Goal: Task Accomplishment & Management: Use online tool/utility

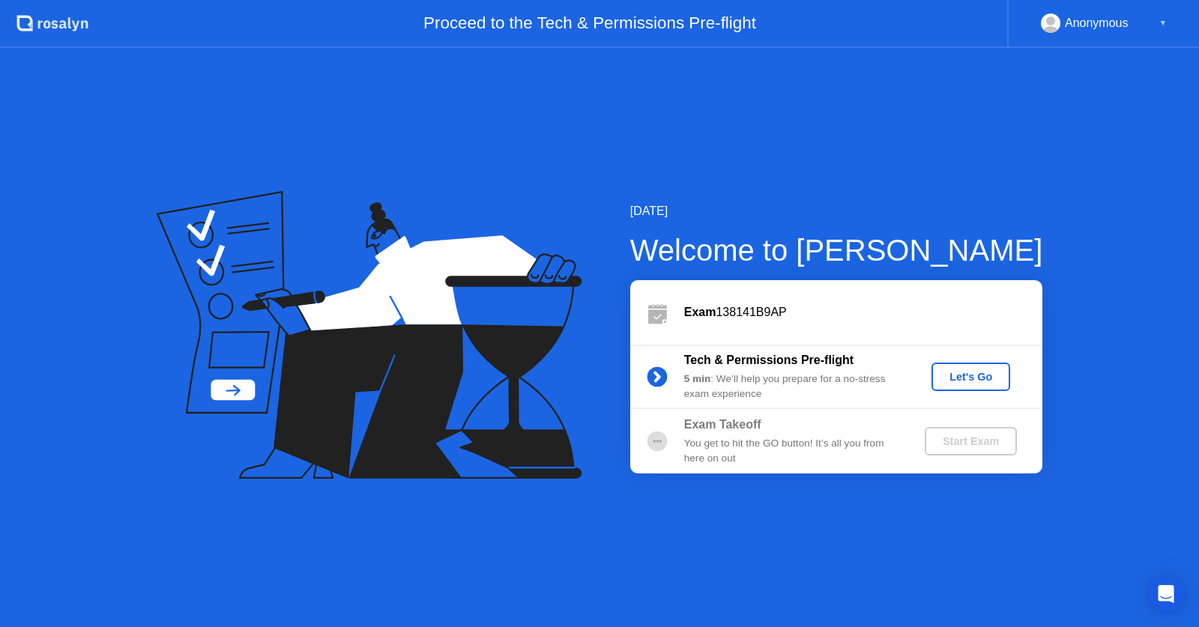
click at [978, 381] on div "Let's Go" at bounding box center [971, 377] width 67 height 12
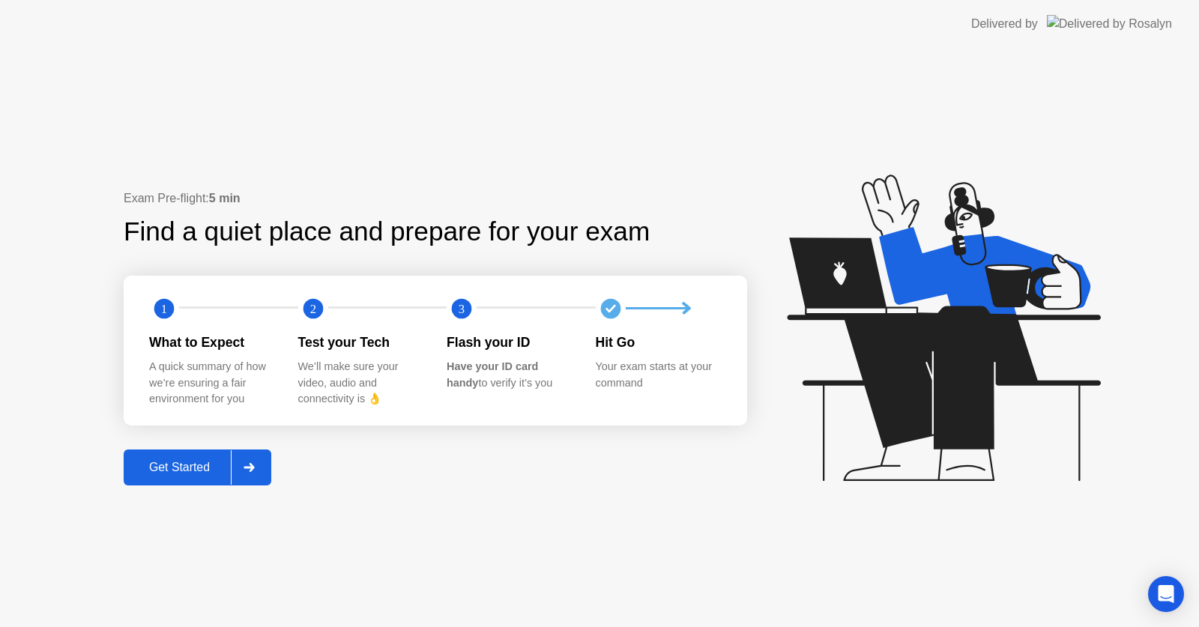
click at [222, 473] on div "Get Started" at bounding box center [179, 467] width 103 height 13
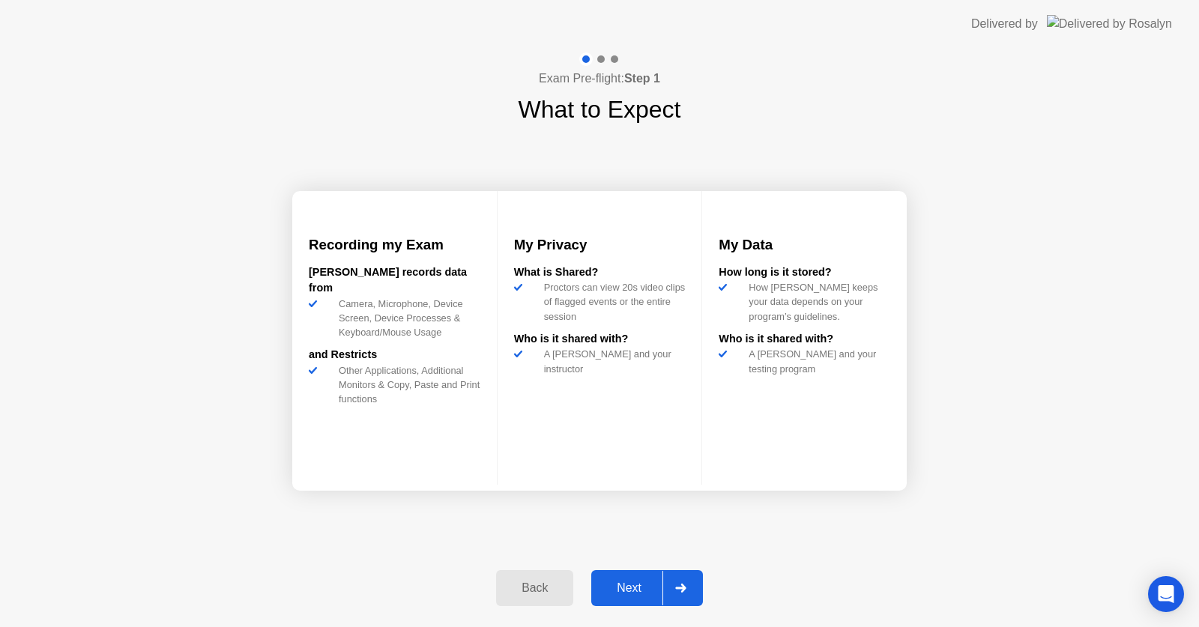
click at [697, 588] on div at bounding box center [680, 588] width 36 height 34
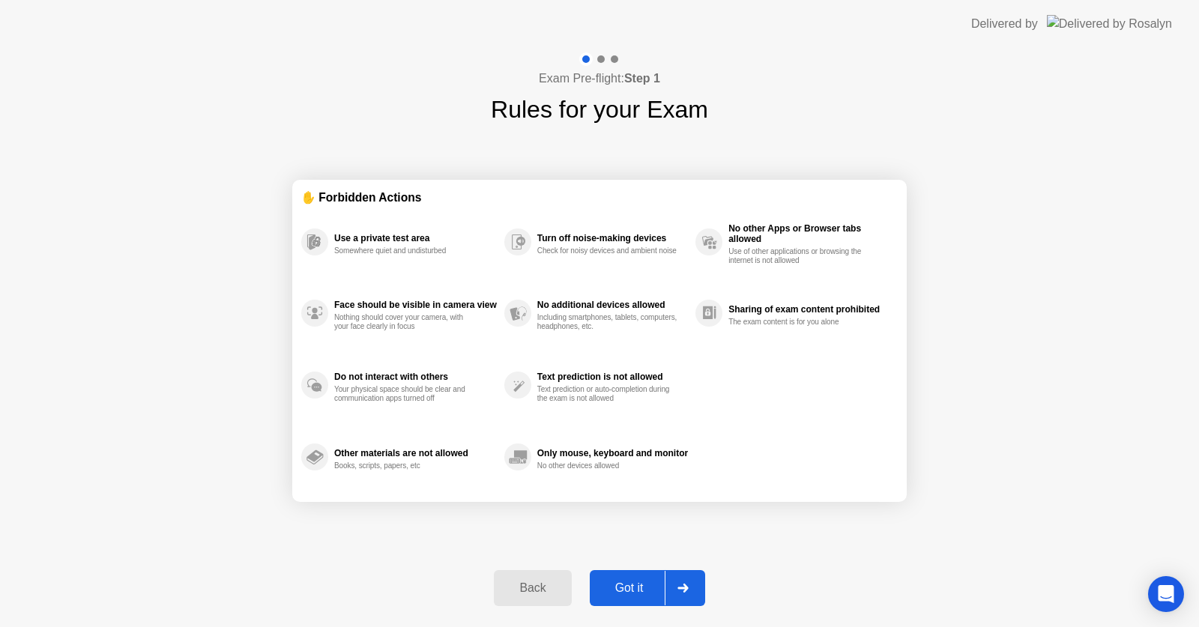
click at [692, 588] on div at bounding box center [683, 588] width 36 height 34
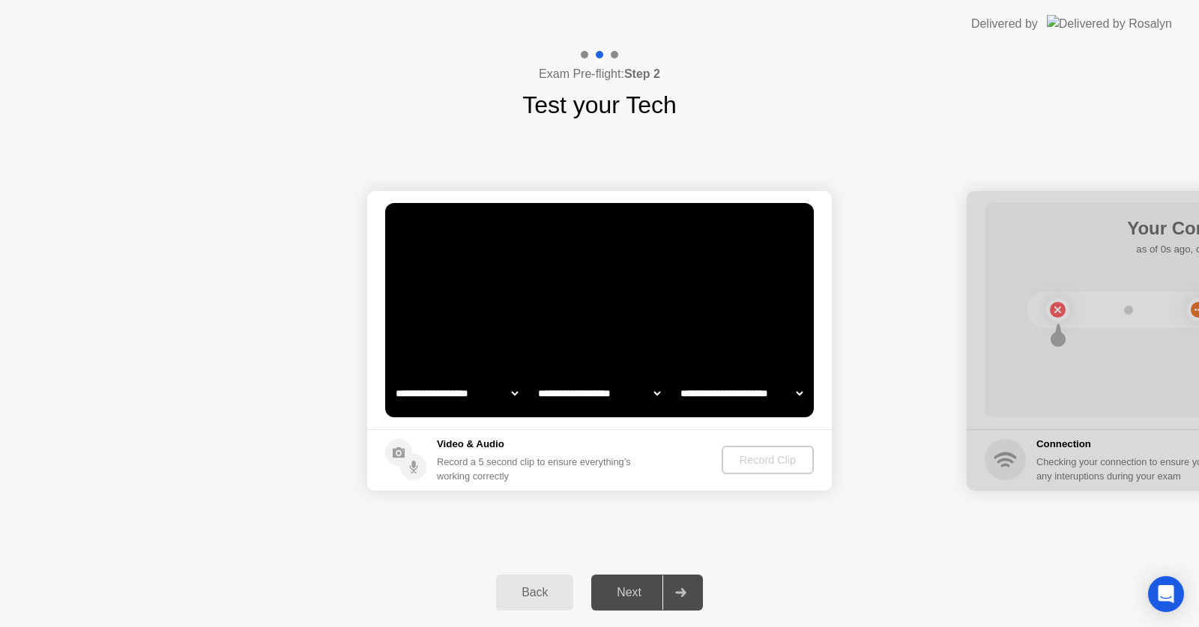
select select "*******"
select select "**********"
select select "*******"
click at [776, 458] on div "Record Clip" at bounding box center [768, 460] width 80 height 12
click at [630, 591] on div "Next" at bounding box center [629, 592] width 67 height 13
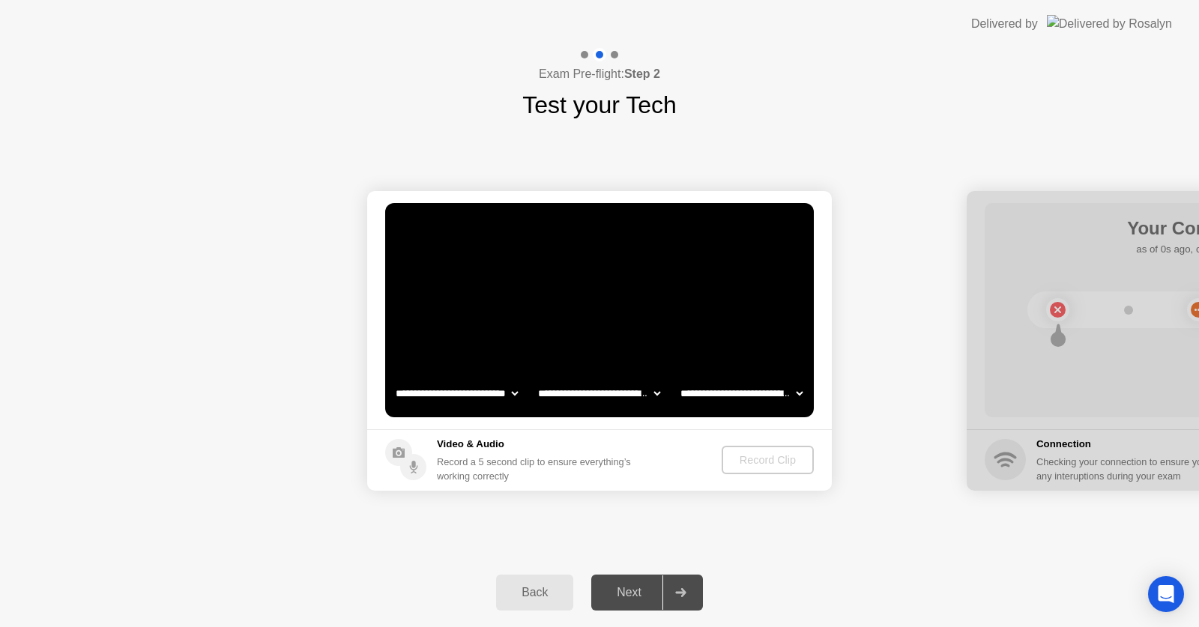
click at [680, 594] on icon at bounding box center [680, 592] width 10 height 9
click at [644, 588] on div "Next" at bounding box center [629, 592] width 67 height 13
drag, startPoint x: 1023, startPoint y: 393, endPoint x: 956, endPoint y: 396, distance: 67.5
click at [760, 457] on div "Record Clip" at bounding box center [768, 460] width 80 height 12
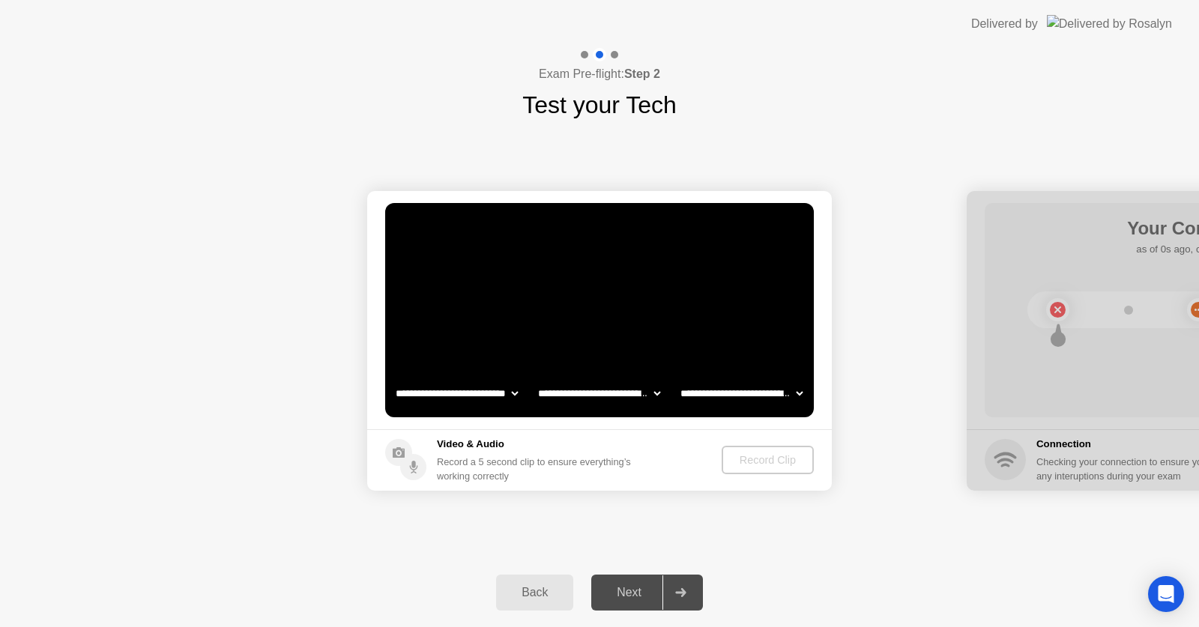
click at [794, 390] on select "**********" at bounding box center [741, 393] width 128 height 30
click at [677, 378] on select "**********" at bounding box center [741, 393] width 128 height 30
click at [658, 394] on select "**********" at bounding box center [599, 393] width 128 height 30
click at [535, 378] on select "**********" at bounding box center [599, 393] width 128 height 30
click at [510, 396] on select "**********" at bounding box center [457, 393] width 128 height 30
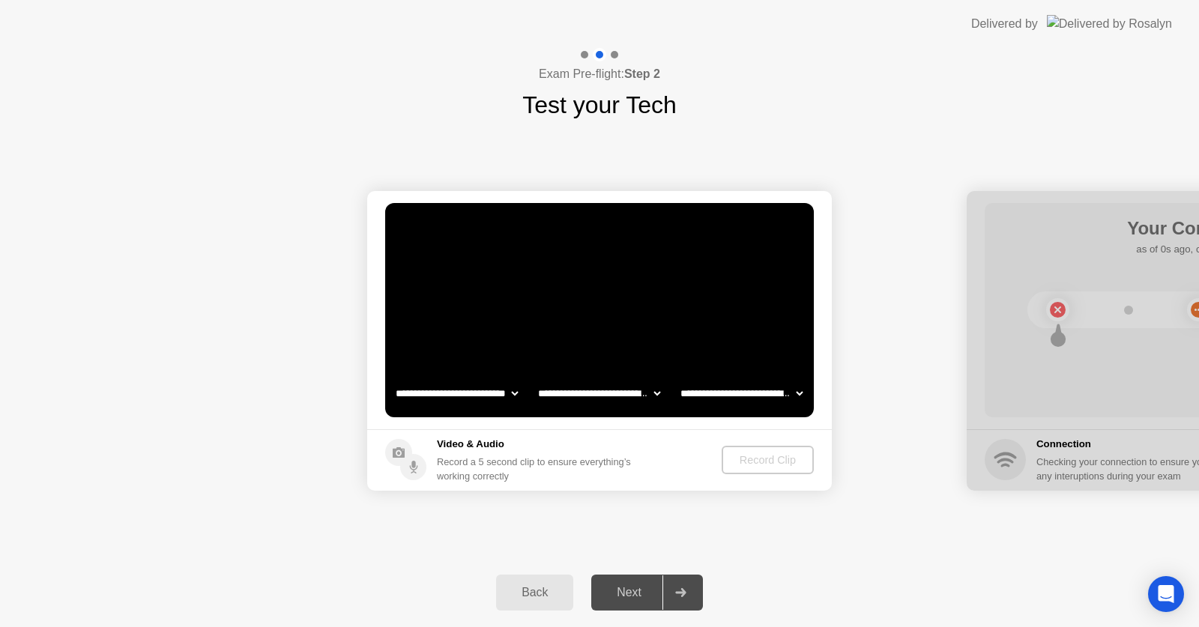
click at [393, 378] on select "**********" at bounding box center [457, 393] width 128 height 30
click at [638, 593] on div "Next" at bounding box center [629, 592] width 67 height 13
click at [689, 585] on div at bounding box center [680, 593] width 36 height 34
click at [683, 592] on icon at bounding box center [680, 592] width 10 height 9
click at [769, 456] on div "Record Clip" at bounding box center [768, 460] width 80 height 12
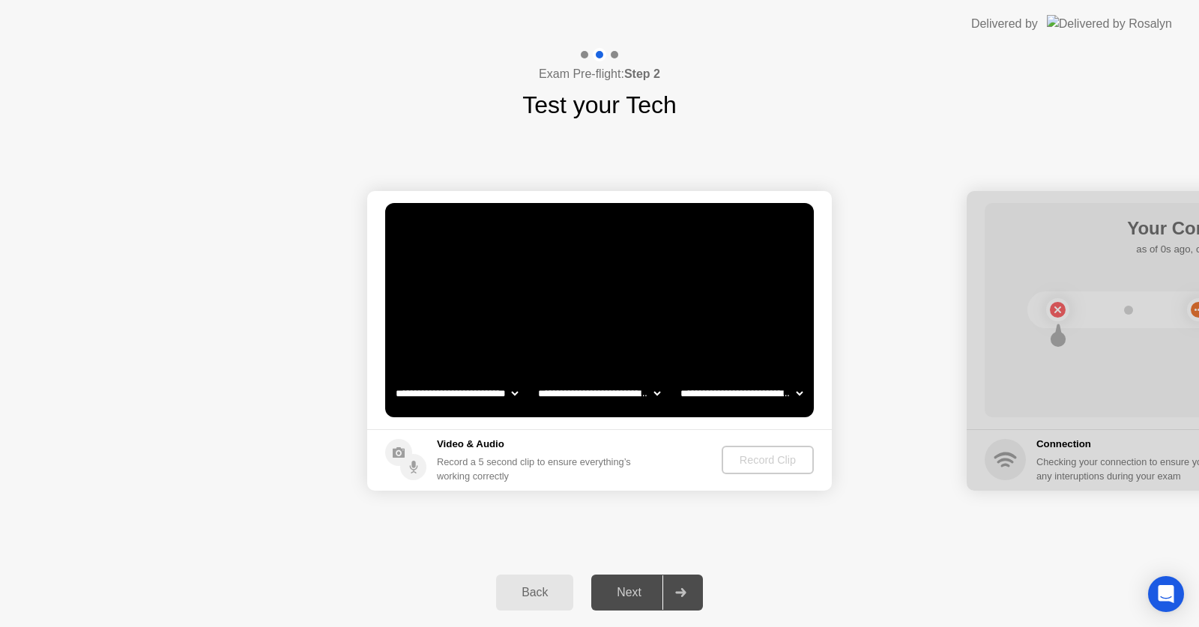
click at [564, 456] on div "Record a 5 second clip to ensure everything’s working correctly" at bounding box center [537, 469] width 200 height 28
click at [434, 455] on div "Video & Audio Record a 5 second clip to ensure everything’s working correctly" at bounding box center [511, 460] width 252 height 46
click at [453, 444] on h5 "Video & Audio" at bounding box center [537, 444] width 200 height 15
drag, startPoint x: 470, startPoint y: 437, endPoint x: 507, endPoint y: 429, distance: 38.4
click at [474, 437] on h5 "Video & Audio" at bounding box center [537, 444] width 200 height 15
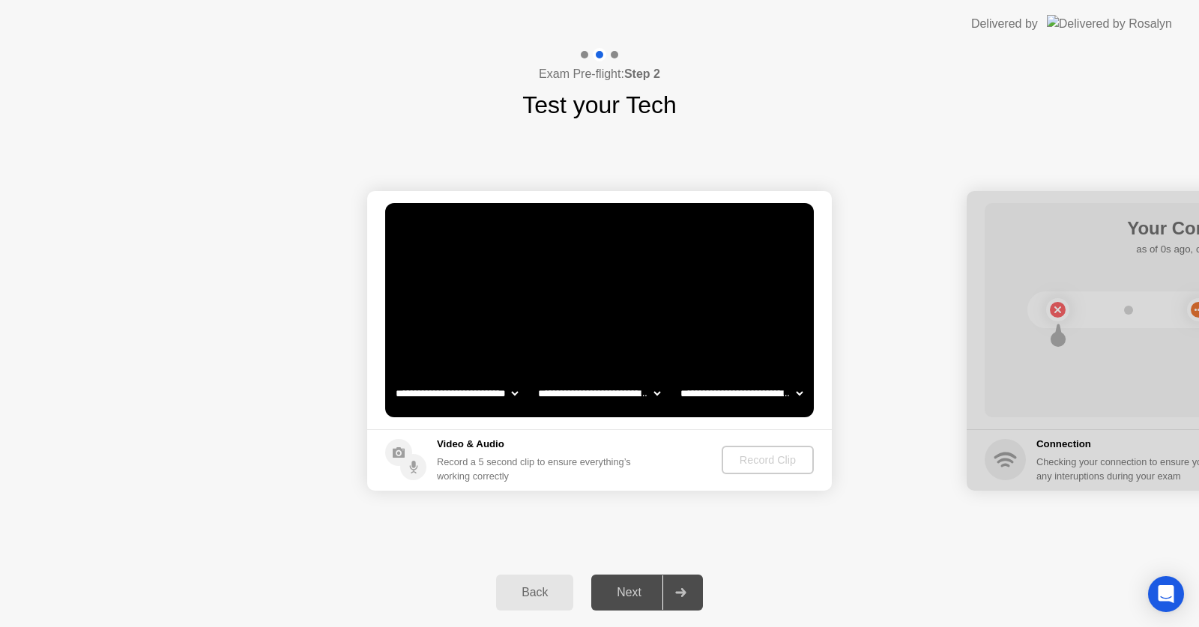
click at [615, 55] on div at bounding box center [614, 54] width 7 height 7
click at [985, 260] on div at bounding box center [1199, 341] width 465 height 300
click at [740, 457] on div "Record Clip" at bounding box center [768, 460] width 80 height 12
click at [767, 391] on select "**********" at bounding box center [741, 393] width 128 height 30
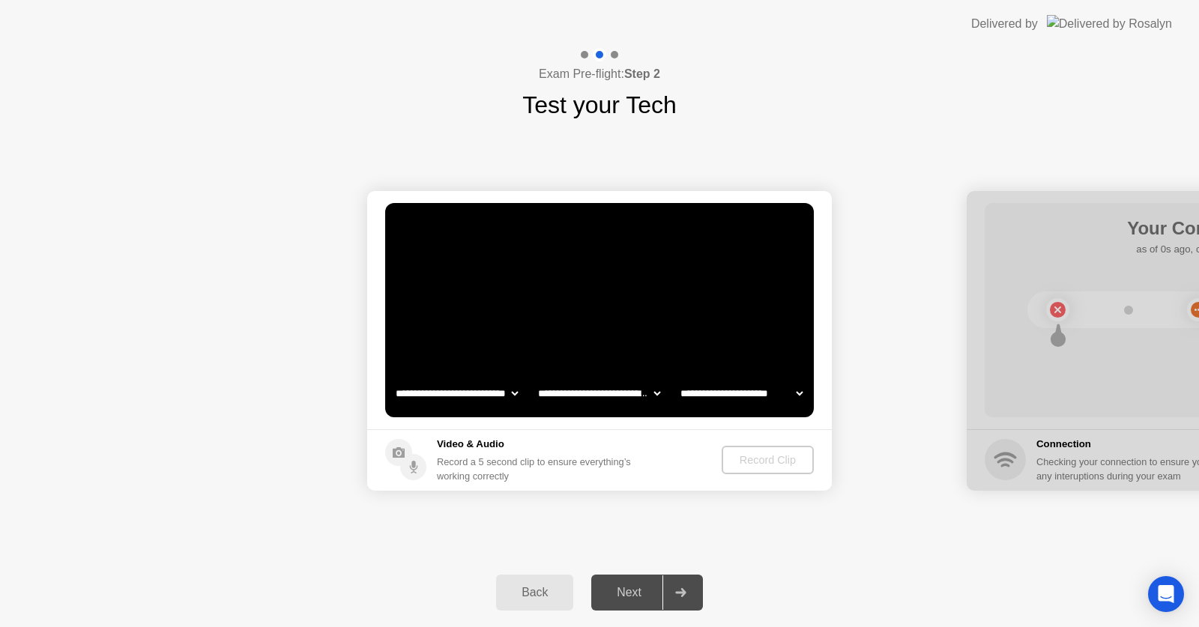
click at [677, 378] on select "**********" at bounding box center [741, 393] width 128 height 30
click at [775, 388] on select "**********" at bounding box center [741, 393] width 128 height 30
select select "*******"
click at [677, 378] on select "**********" at bounding box center [741, 393] width 128 height 30
click at [761, 462] on div "Record Clip" at bounding box center [768, 460] width 80 height 12
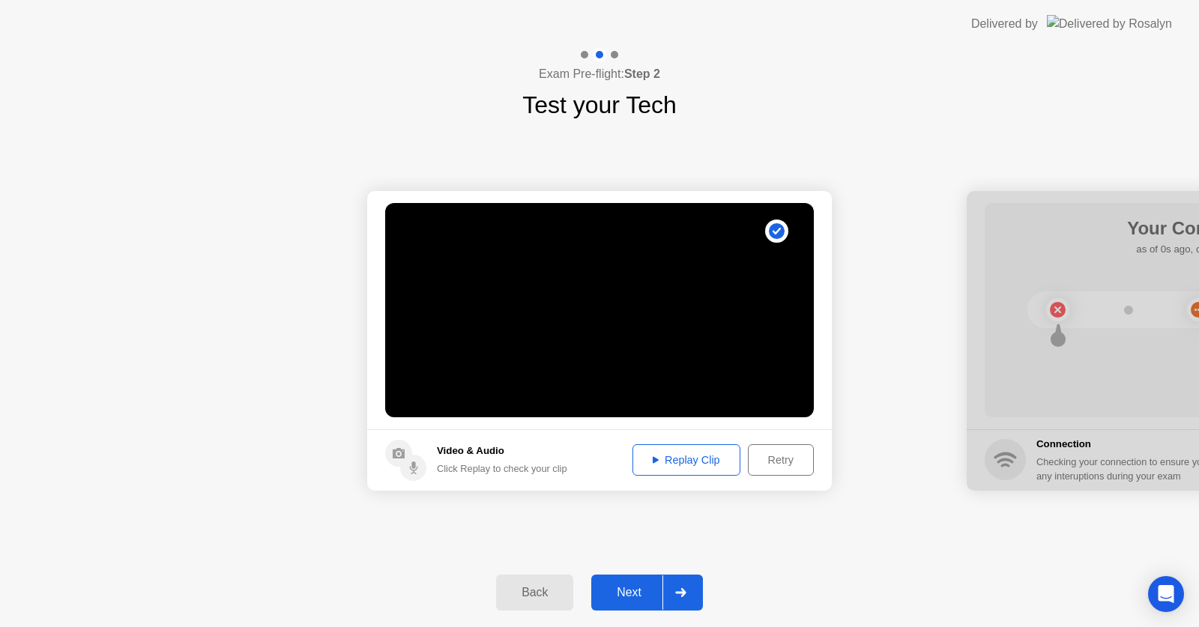
click at [642, 600] on div "Next" at bounding box center [629, 592] width 67 height 13
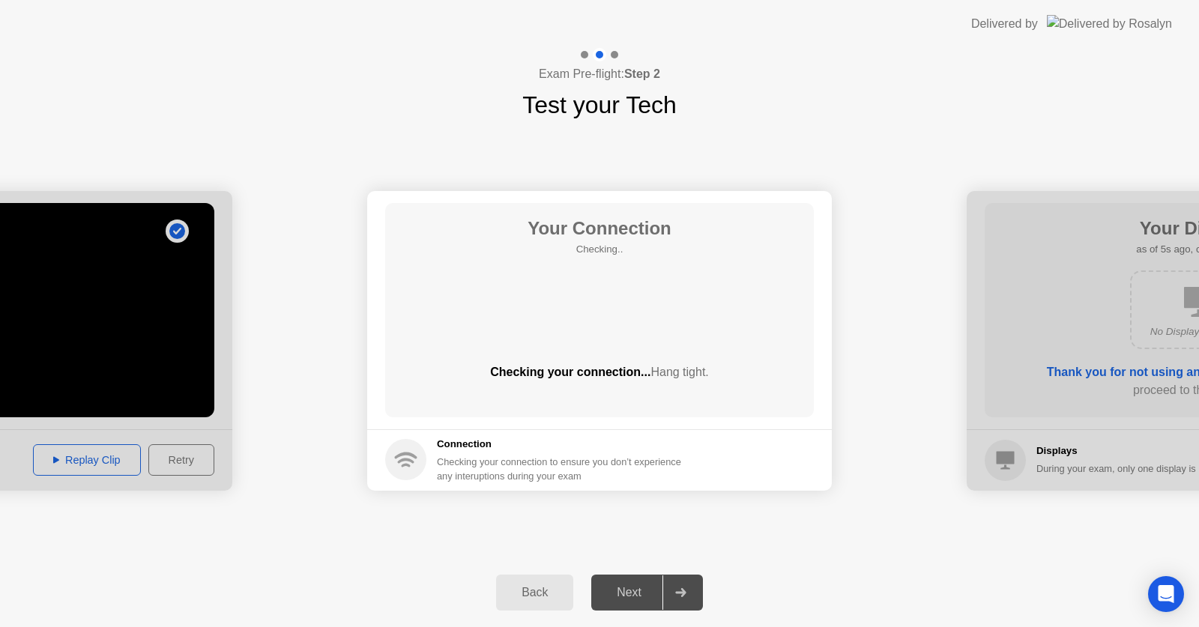
click at [637, 593] on div "Next" at bounding box center [629, 592] width 67 height 13
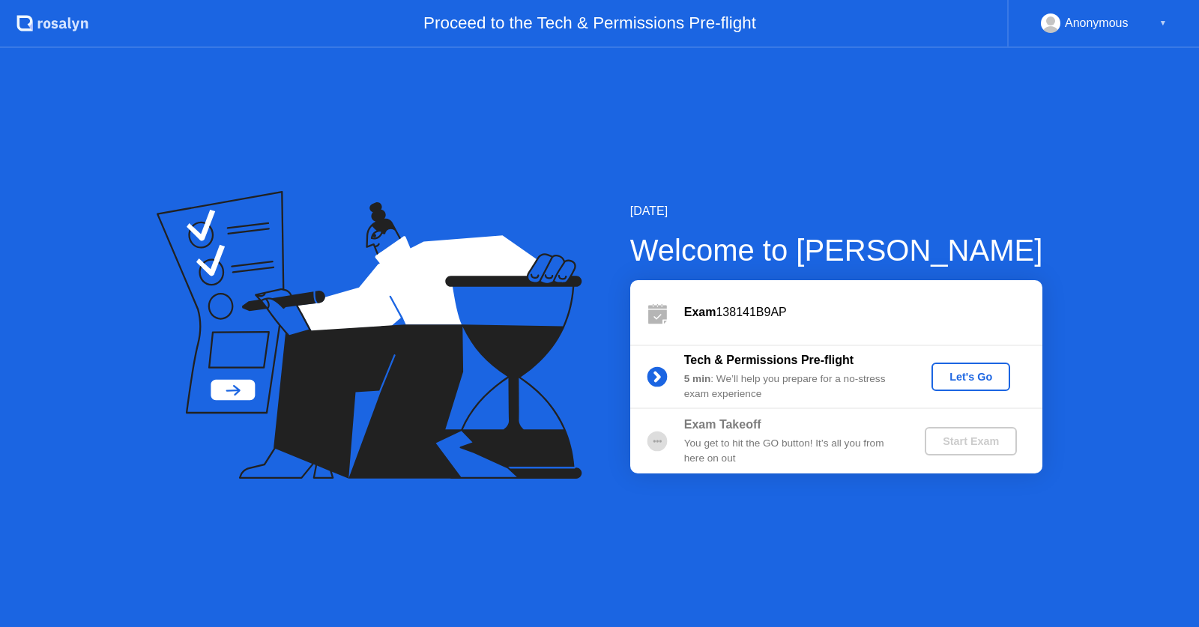
click at [977, 387] on button "Let's Go" at bounding box center [971, 377] width 79 height 28
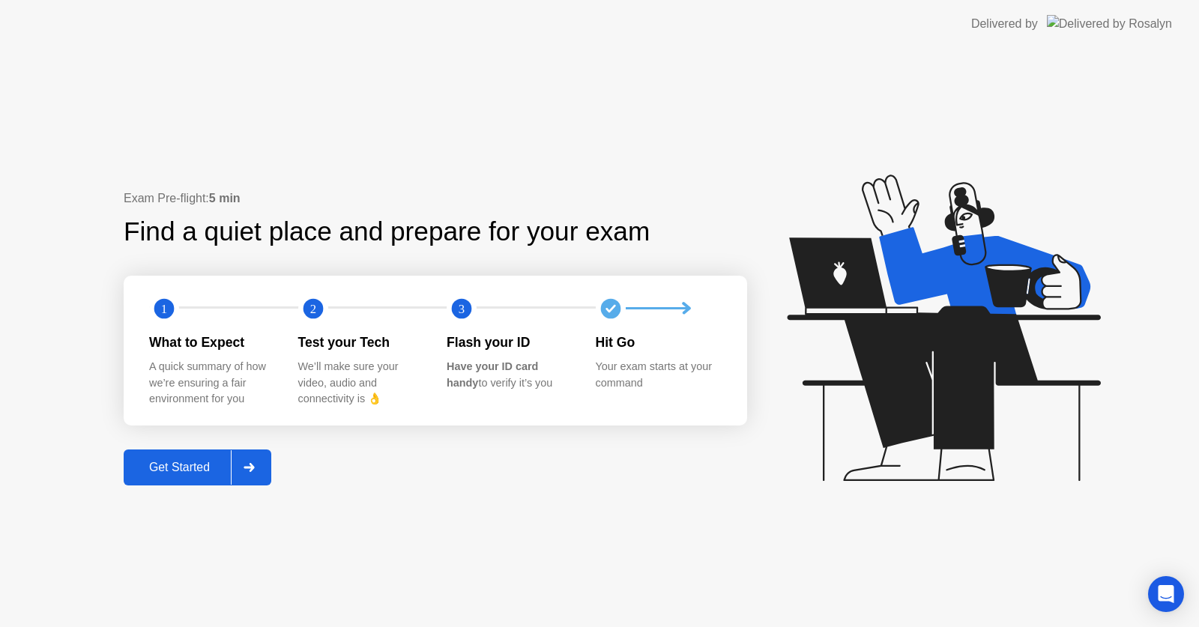
click at [248, 464] on icon at bounding box center [249, 467] width 11 height 9
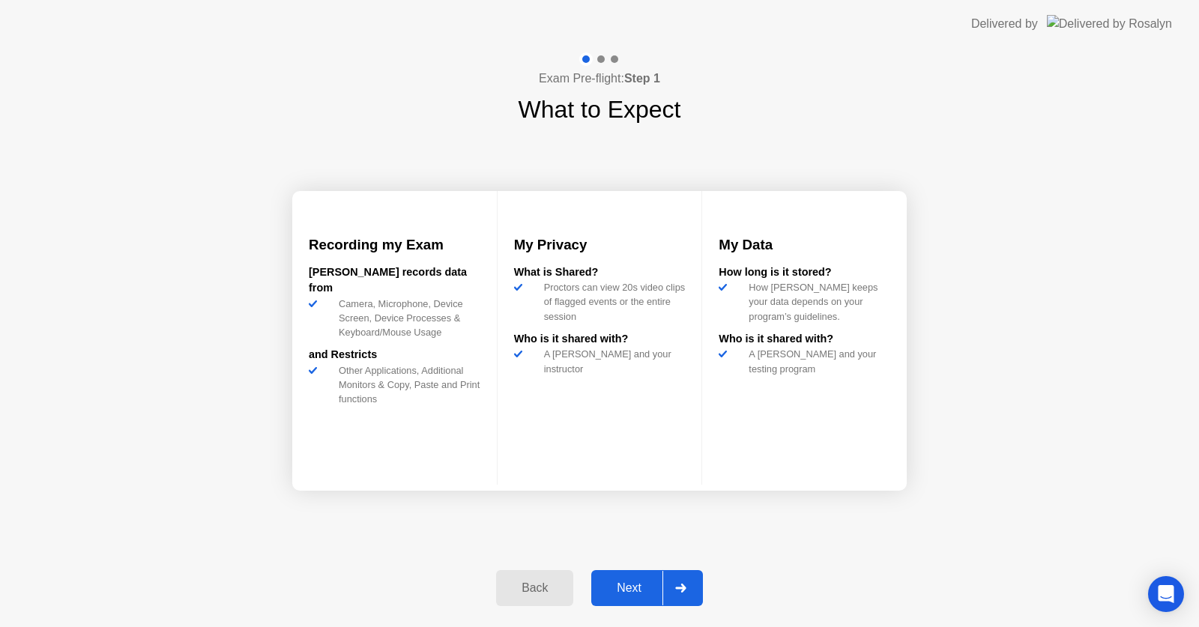
click at [667, 588] on div at bounding box center [680, 588] width 36 height 34
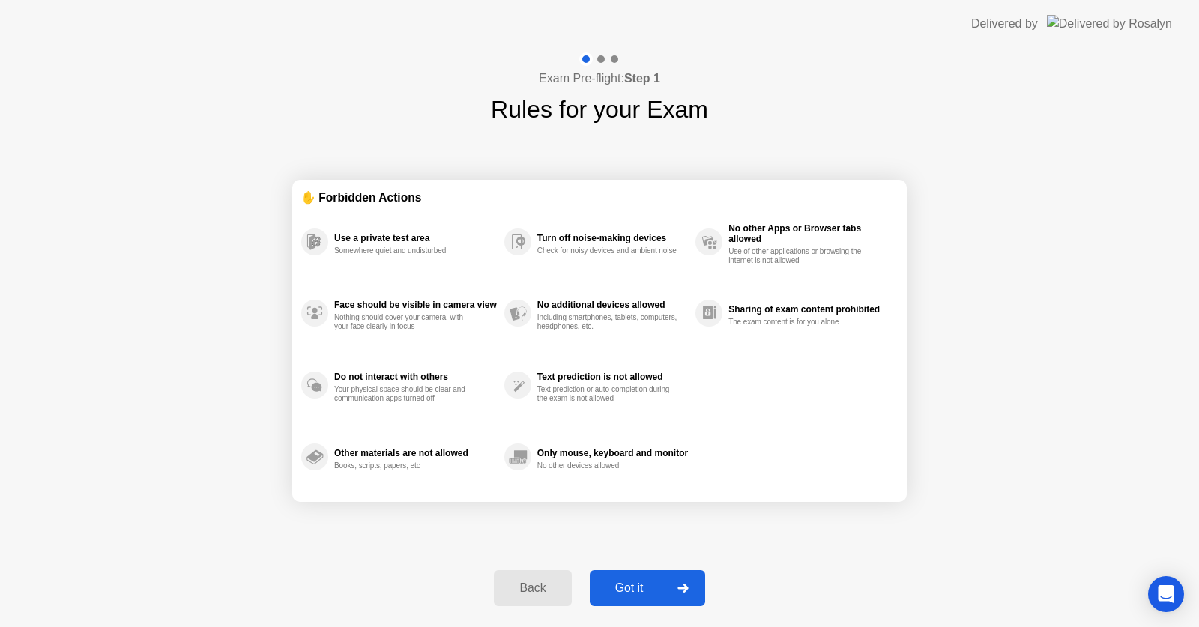
click at [695, 586] on div at bounding box center [683, 588] width 36 height 34
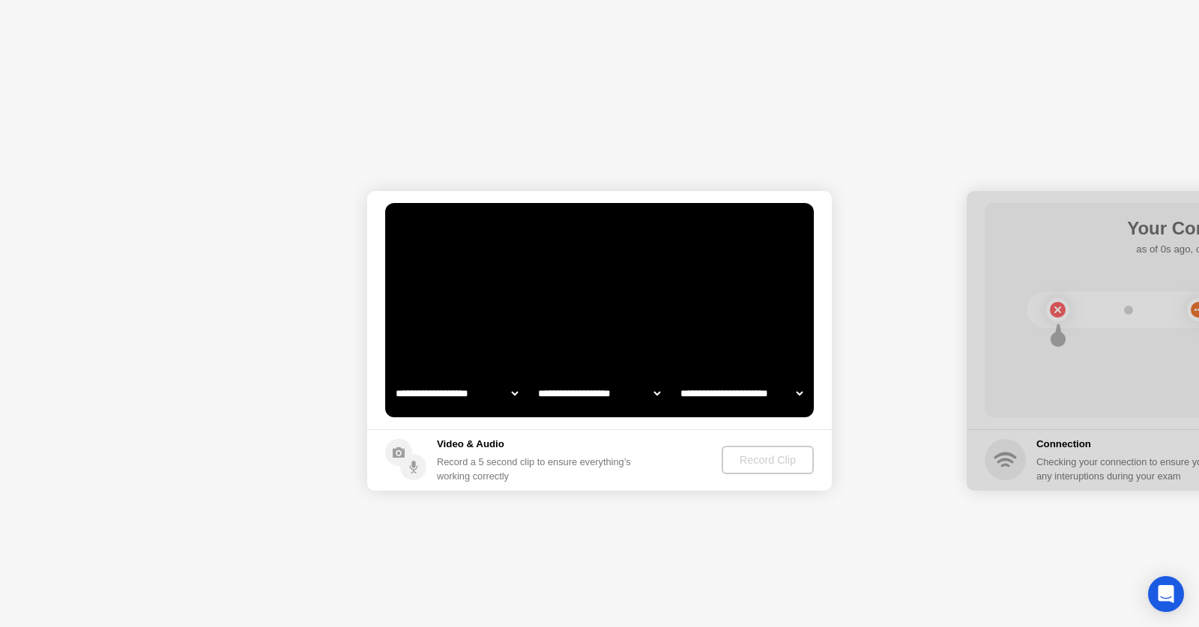
select select "*******"
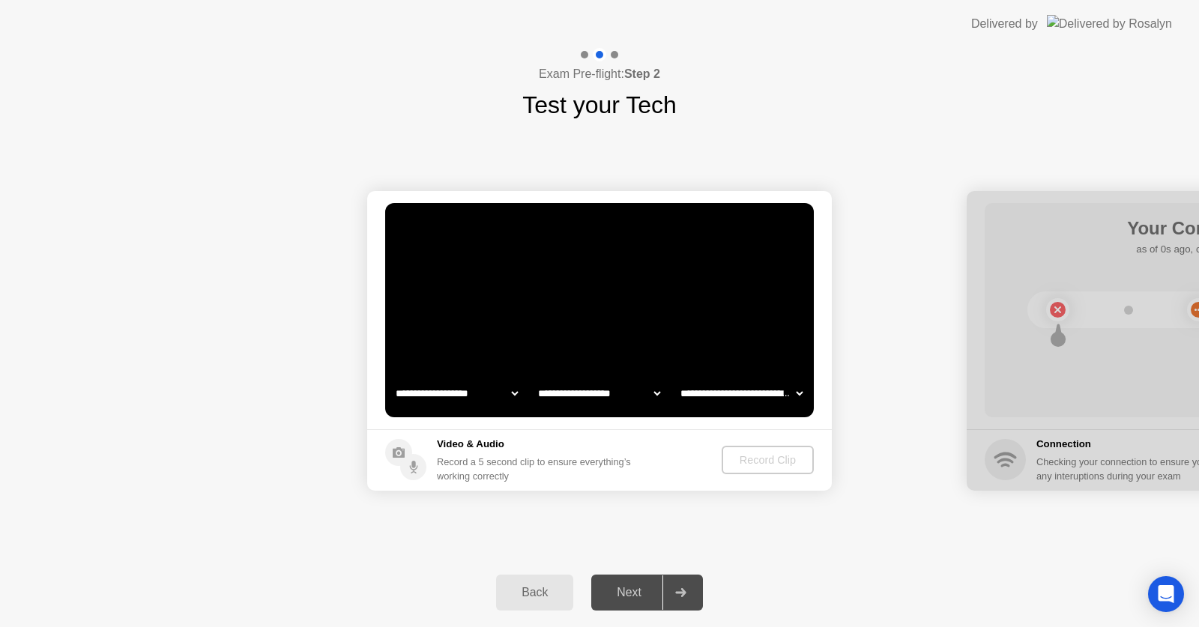
select select "**********"
select select "*******"
click at [753, 396] on select "**********" at bounding box center [741, 393] width 128 height 30
click at [801, 393] on select "**********" at bounding box center [741, 393] width 128 height 30
click at [798, 391] on select "**********" at bounding box center [741, 393] width 128 height 30
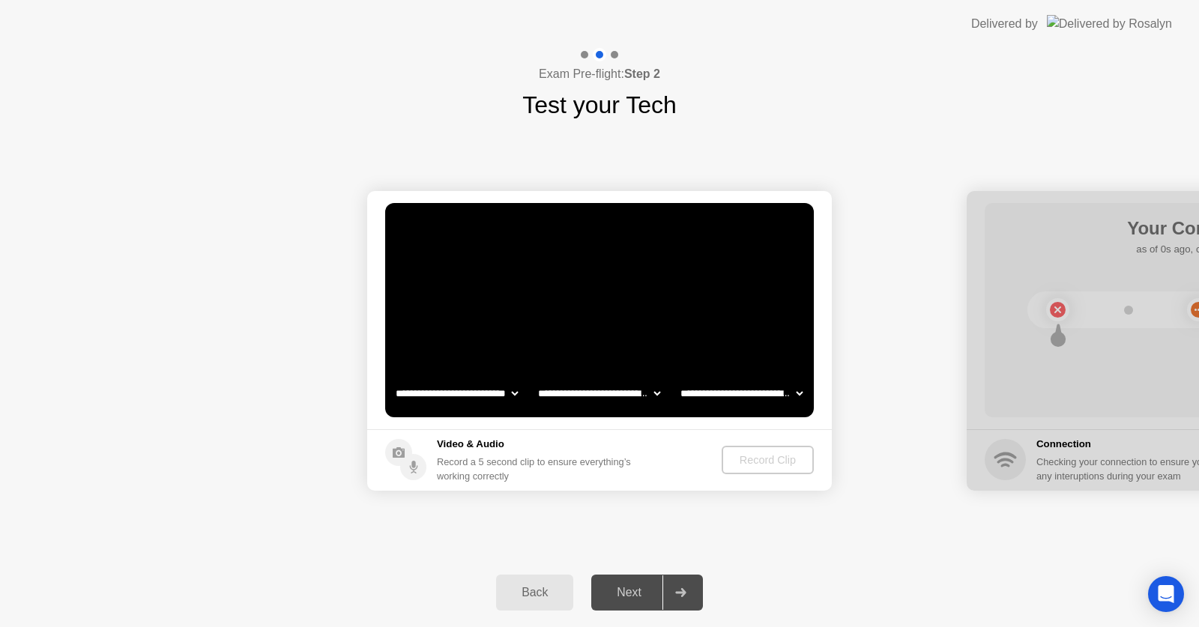
click at [677, 378] on select "**********" at bounding box center [741, 393] width 128 height 30
click at [651, 393] on select "**********" at bounding box center [599, 393] width 128 height 30
click at [535, 378] on select "**********" at bounding box center [599, 393] width 128 height 30
click at [507, 398] on select "**********" at bounding box center [457, 393] width 128 height 30
click at [393, 378] on select "**********" at bounding box center [457, 393] width 128 height 30
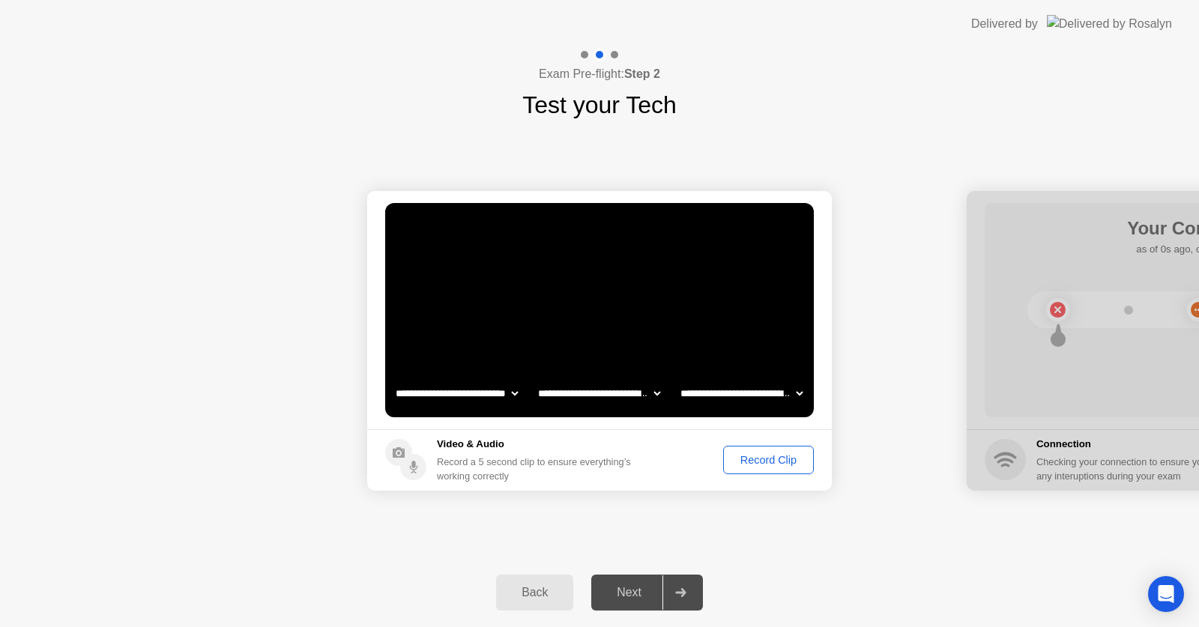
click at [765, 457] on div "Record Clip" at bounding box center [768, 460] width 80 height 12
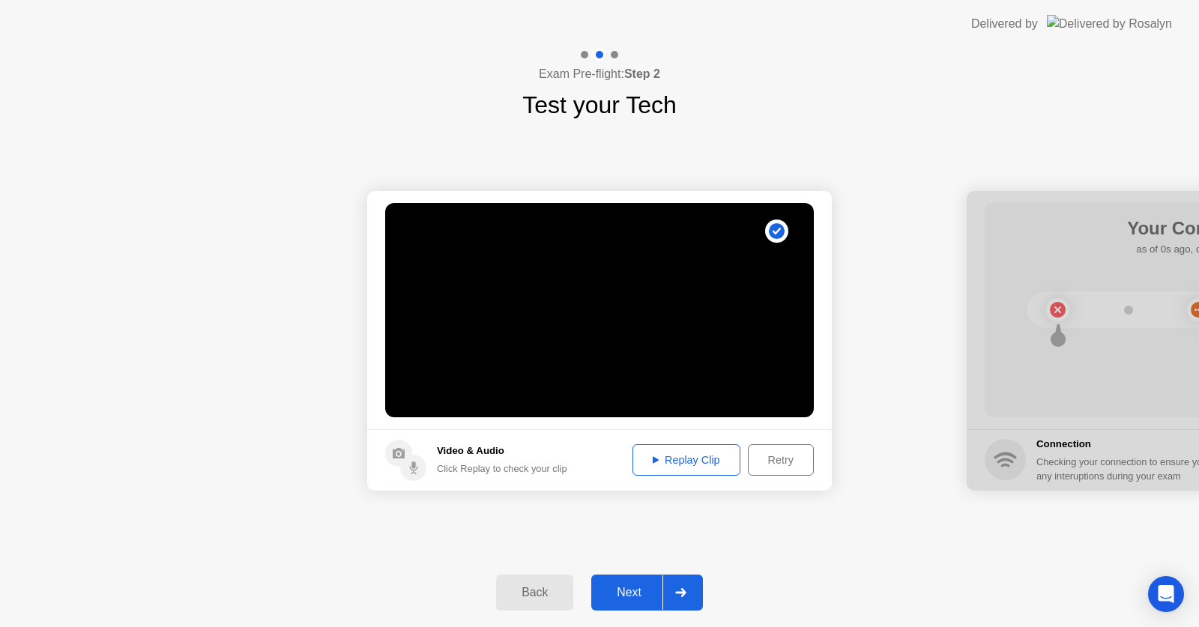
click at [701, 459] on div "Replay Clip" at bounding box center [686, 460] width 97 height 12
click at [701, 462] on div "Replay Clip" at bounding box center [686, 460] width 97 height 12
click at [634, 600] on div "Next" at bounding box center [629, 592] width 67 height 13
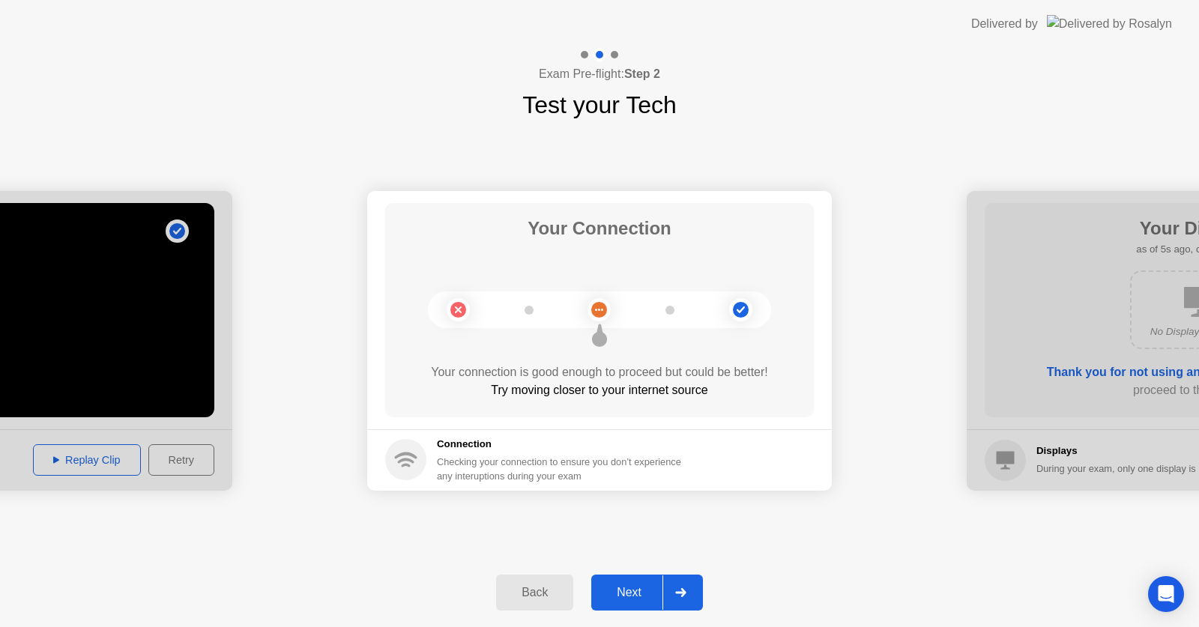
click at [644, 597] on div "Next" at bounding box center [629, 592] width 67 height 13
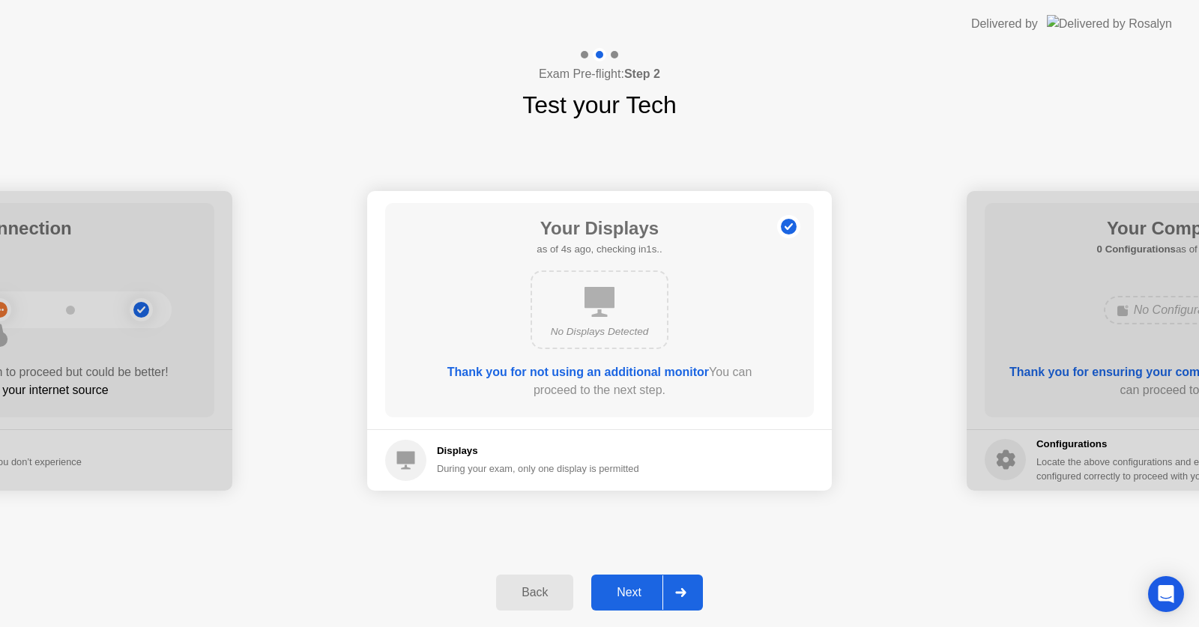
click at [644, 597] on div "Next" at bounding box center [629, 592] width 67 height 13
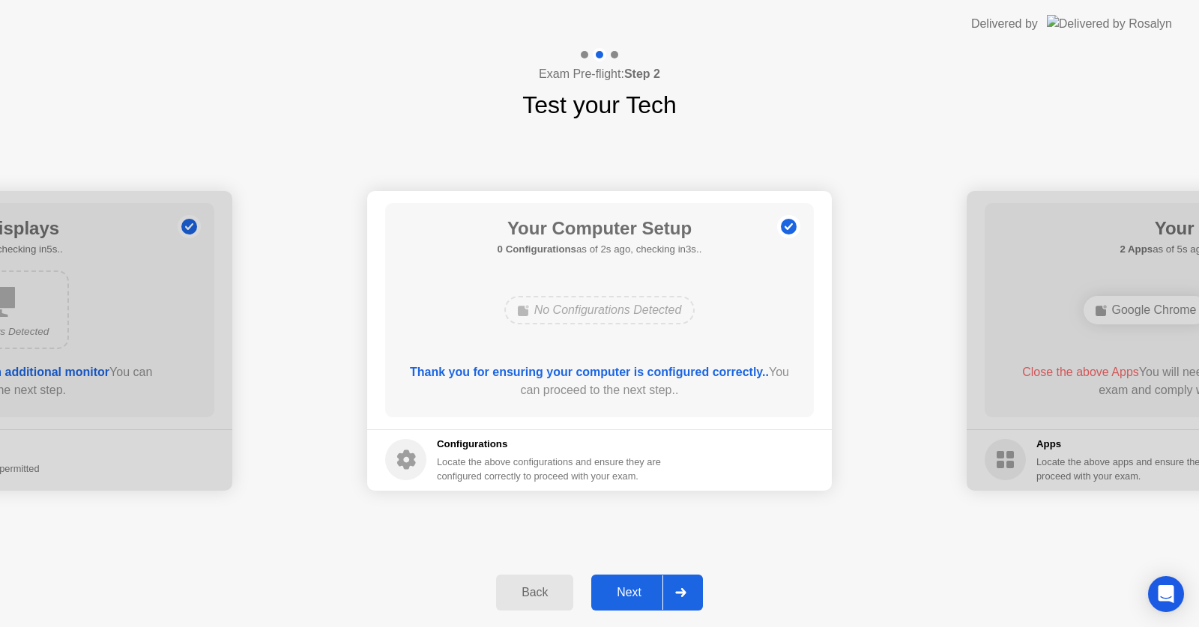
click at [644, 597] on div "Next" at bounding box center [629, 592] width 67 height 13
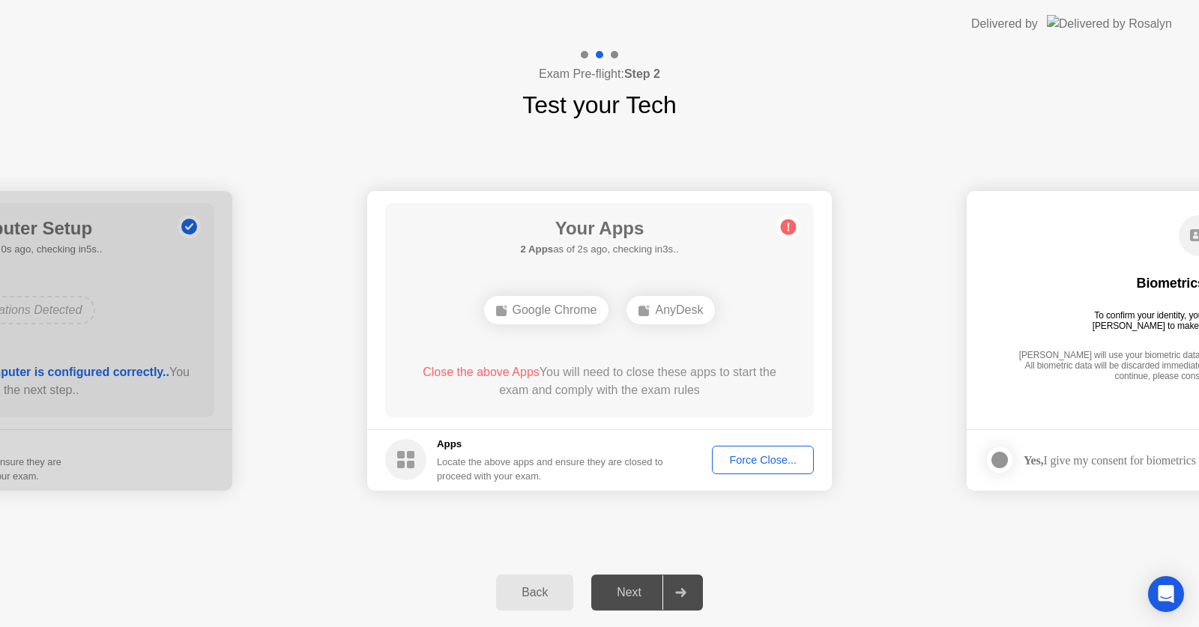
click at [641, 590] on div "Next" at bounding box center [629, 592] width 67 height 13
click at [743, 466] on div "Force Close..." at bounding box center [762, 460] width 91 height 12
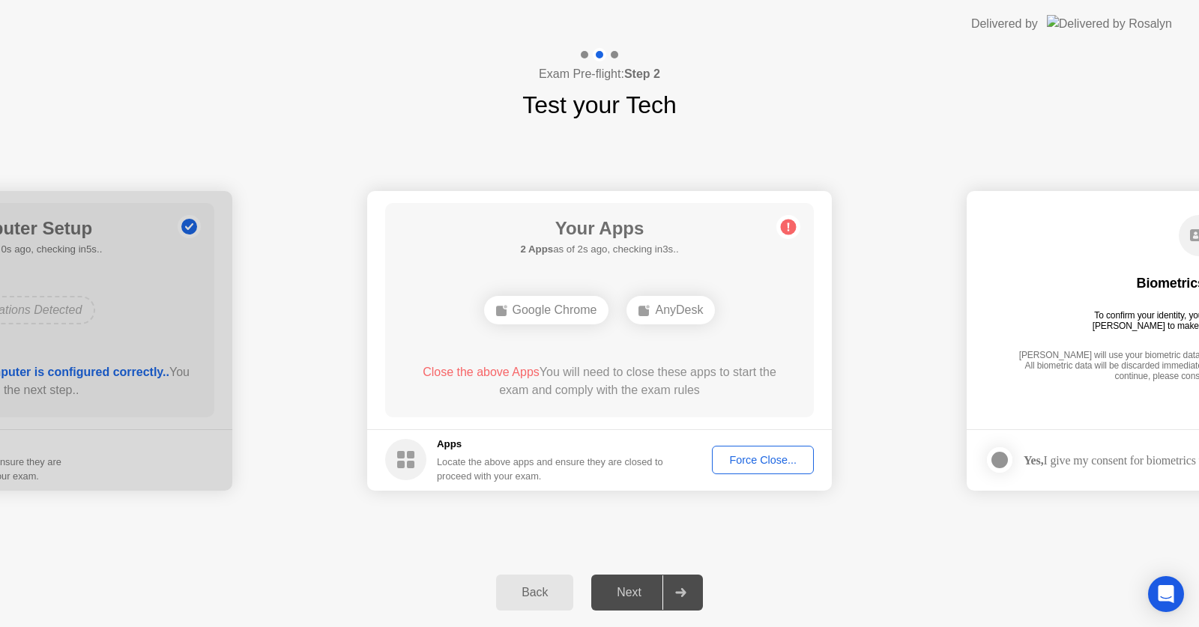
click at [675, 311] on div "AnyDesk" at bounding box center [671, 310] width 88 height 28
click at [701, 316] on div "AnyDesk" at bounding box center [671, 310] width 88 height 28
click at [750, 458] on div "Force Close..." at bounding box center [762, 460] width 91 height 12
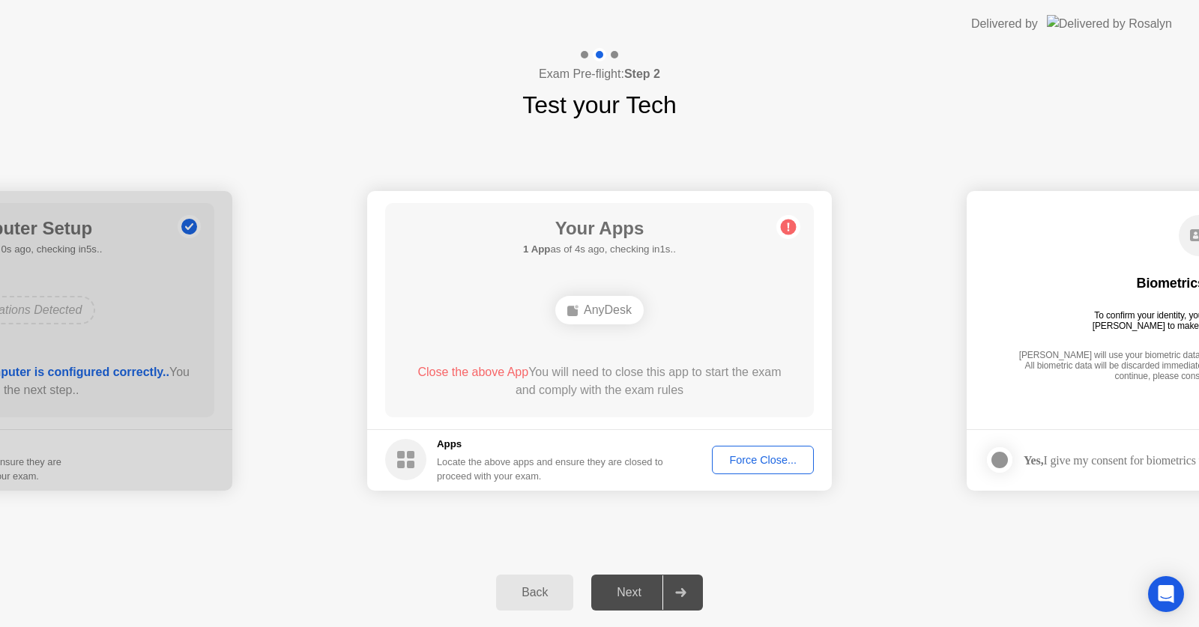
click at [767, 460] on div "Force Close..." at bounding box center [762, 460] width 91 height 12
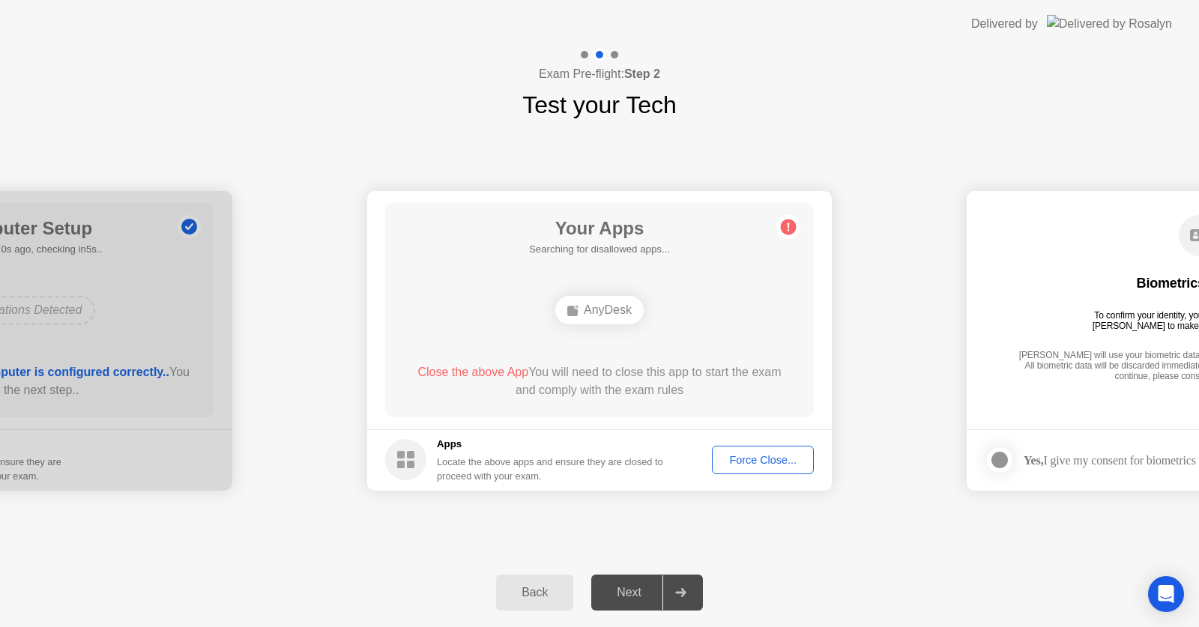
click at [600, 315] on div "AnyDesk" at bounding box center [599, 310] width 88 height 28
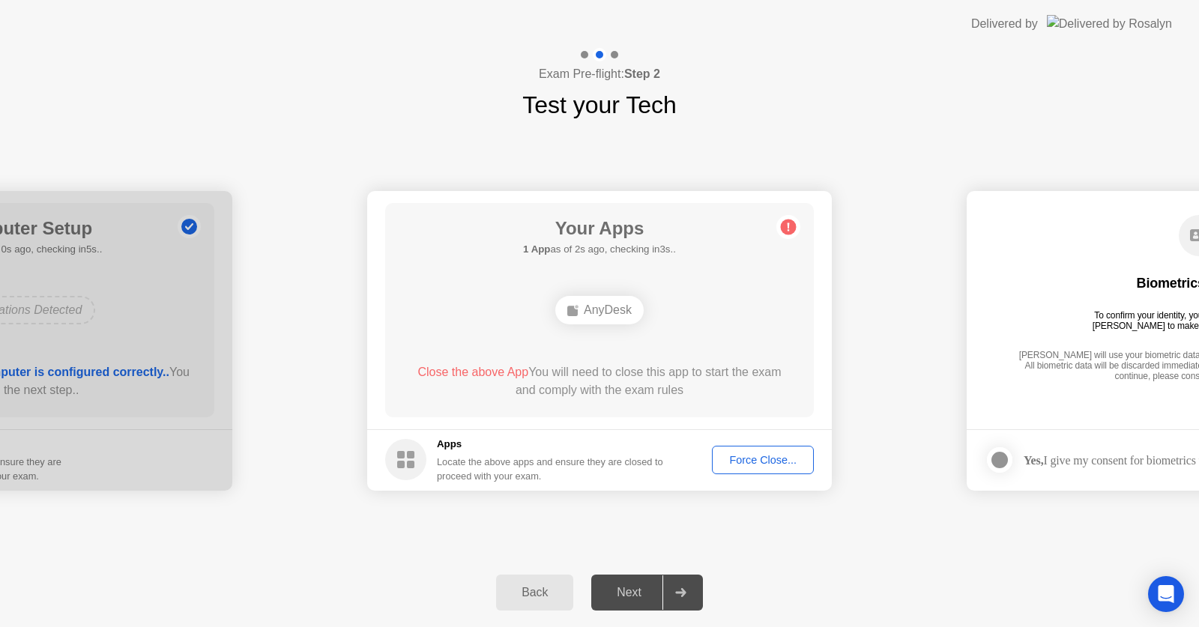
click at [765, 457] on div "Force Close..." at bounding box center [762, 460] width 91 height 12
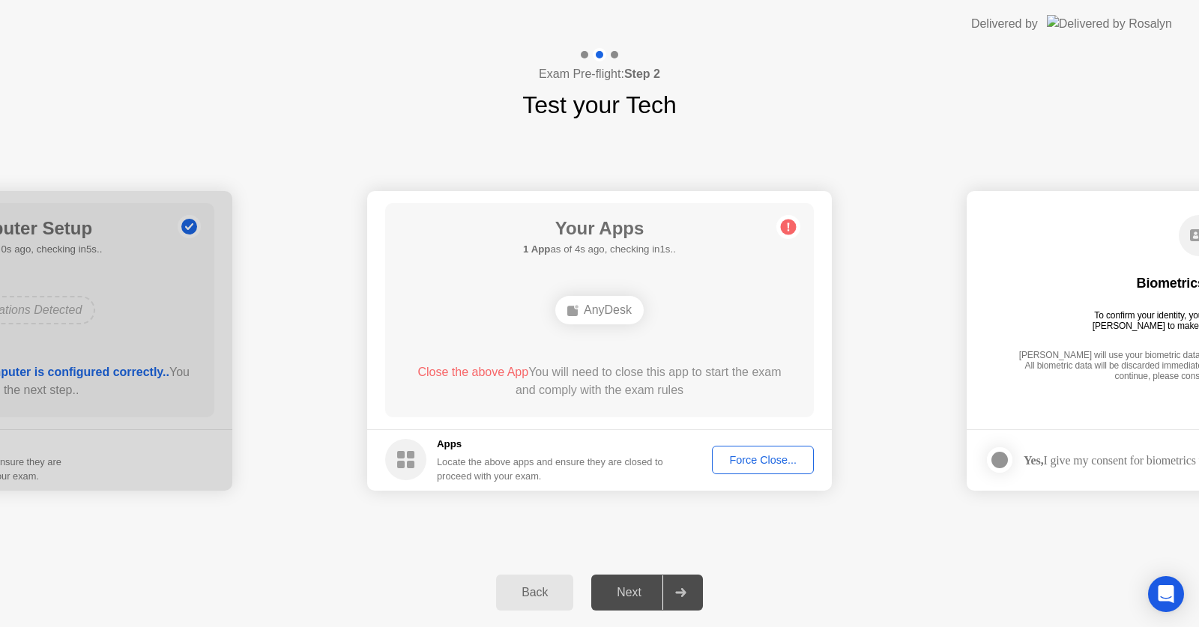
click at [749, 464] on div "Force Close..." at bounding box center [762, 460] width 91 height 12
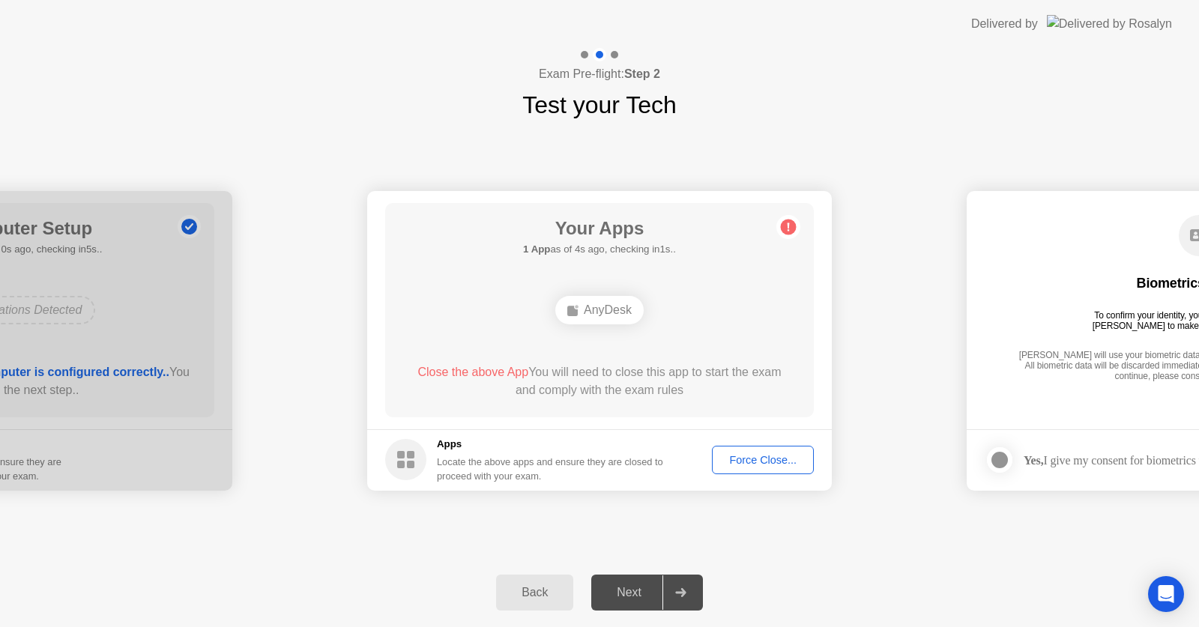
click at [575, 314] on rect at bounding box center [572, 311] width 10 height 10
click at [501, 374] on span "Close the above App" at bounding box center [472, 372] width 111 height 13
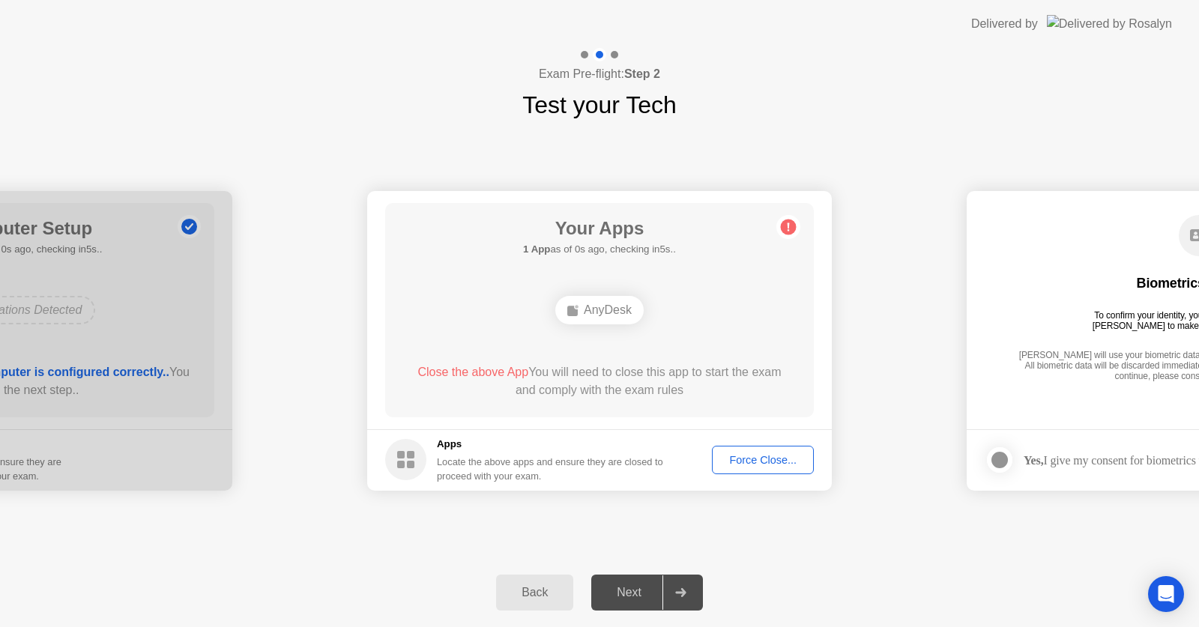
click at [501, 374] on span "Close the above App" at bounding box center [472, 372] width 111 height 13
click at [752, 456] on div "Force Close..." at bounding box center [762, 460] width 91 height 12
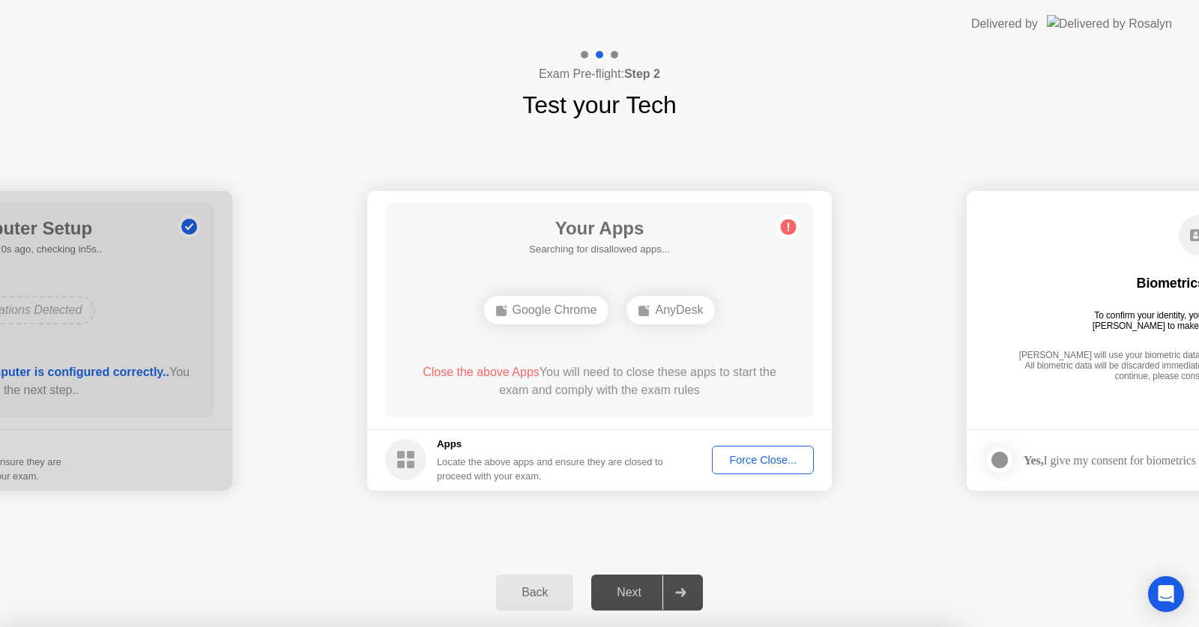
drag, startPoint x: 641, startPoint y: 388, endPoint x: 577, endPoint y: 408, distance: 66.6
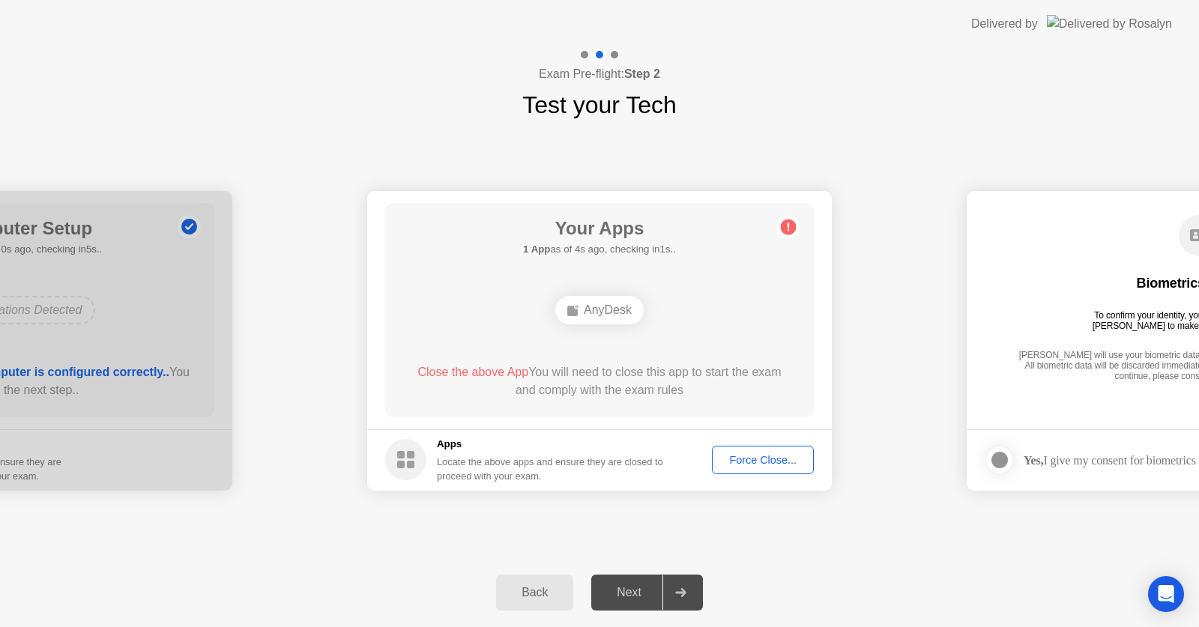
click at [638, 586] on div "Next" at bounding box center [629, 592] width 67 height 13
click at [679, 592] on icon at bounding box center [680, 592] width 10 height 9
click at [651, 592] on div "Next" at bounding box center [629, 592] width 67 height 13
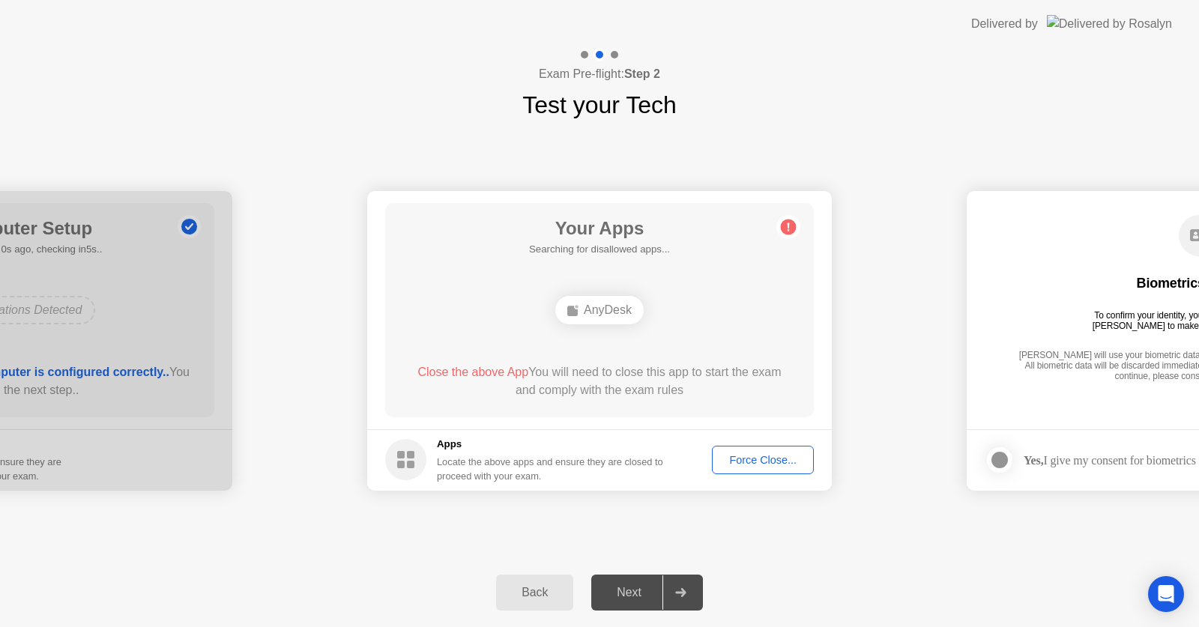
click at [650, 592] on div "Next" at bounding box center [629, 592] width 67 height 13
click at [612, 57] on div at bounding box center [614, 54] width 7 height 7
click at [616, 55] on div at bounding box center [614, 54] width 7 height 7
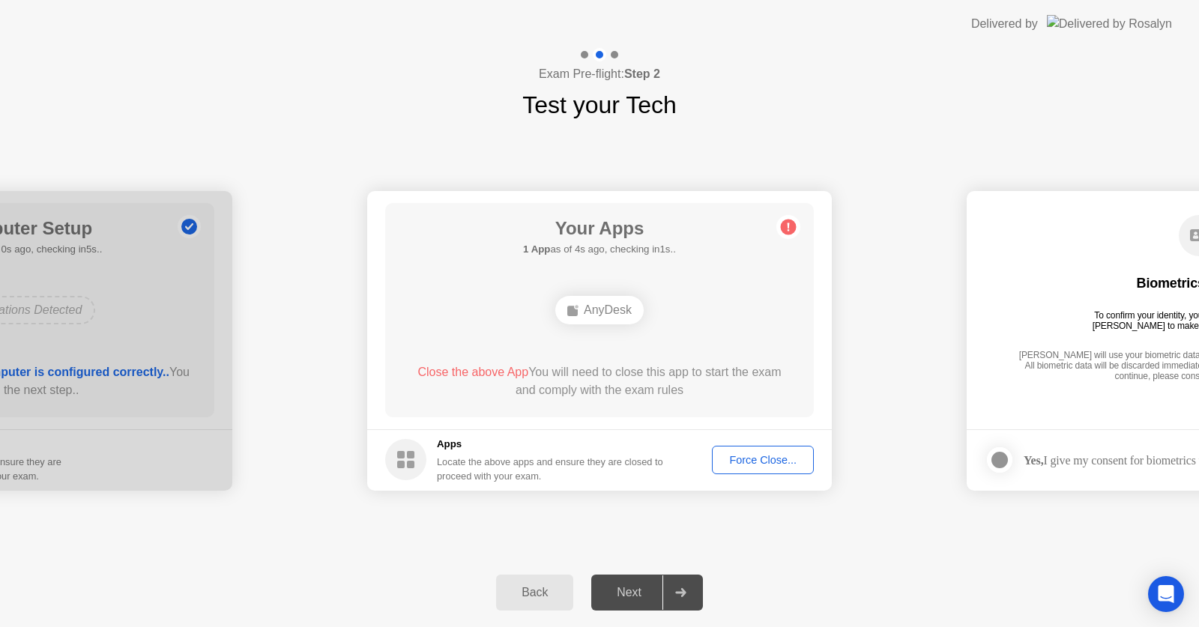
click at [613, 308] on div "AnyDesk" at bounding box center [599, 310] width 88 height 28
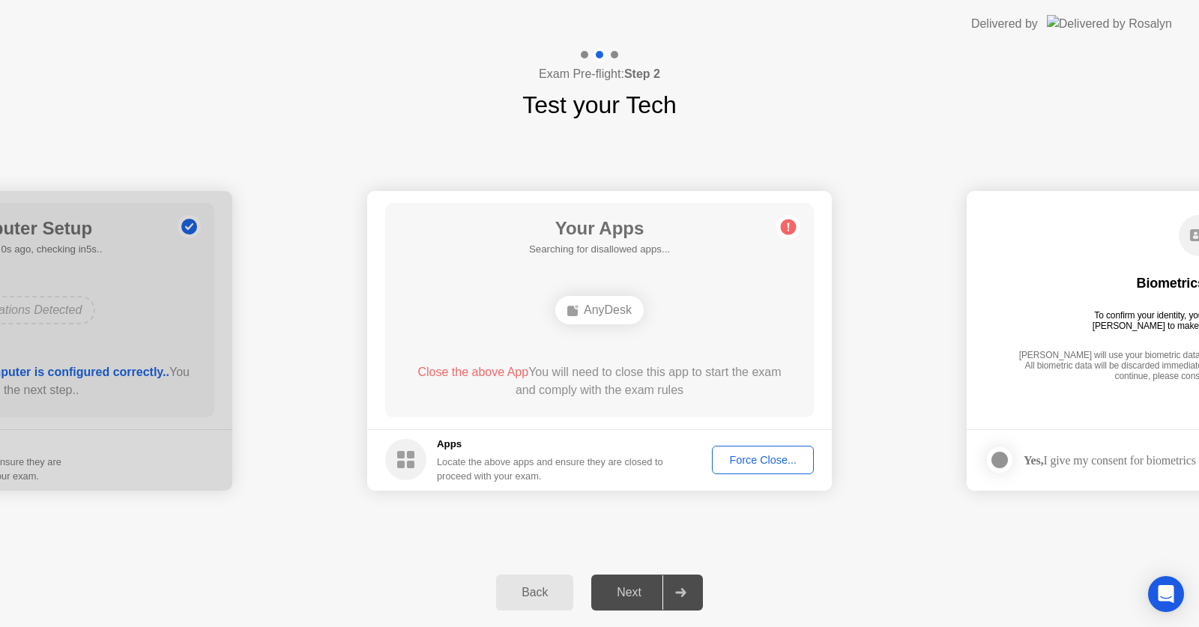
click at [613, 308] on div "AnyDesk" at bounding box center [599, 310] width 88 height 28
click at [612, 308] on div "AnyDesk" at bounding box center [599, 310] width 88 height 28
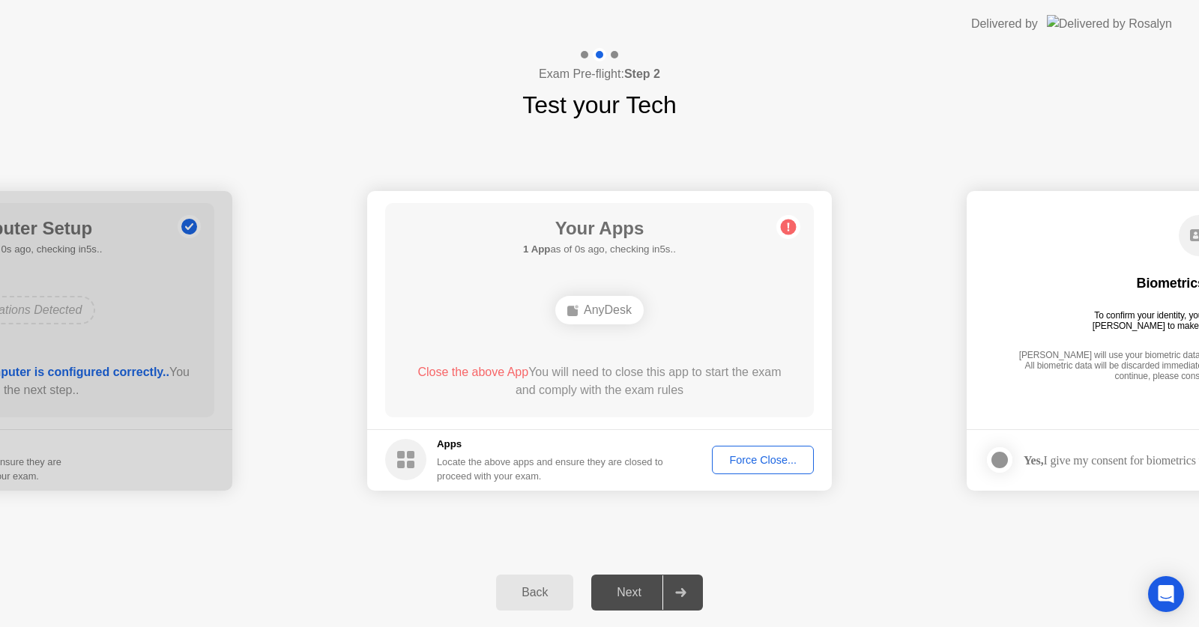
click at [612, 307] on div "AnyDesk" at bounding box center [599, 310] width 88 height 28
click at [457, 362] on div "Your Apps 1 App as of 1s ago, checking in4s.. AnyDesk Close the above App You w…" at bounding box center [599, 310] width 429 height 214
click at [456, 366] on span "Close the above App" at bounding box center [472, 372] width 111 height 13
drag, startPoint x: 456, startPoint y: 366, endPoint x: 450, endPoint y: 404, distance: 38.7
click at [456, 368] on span "Close the above App" at bounding box center [472, 372] width 111 height 13
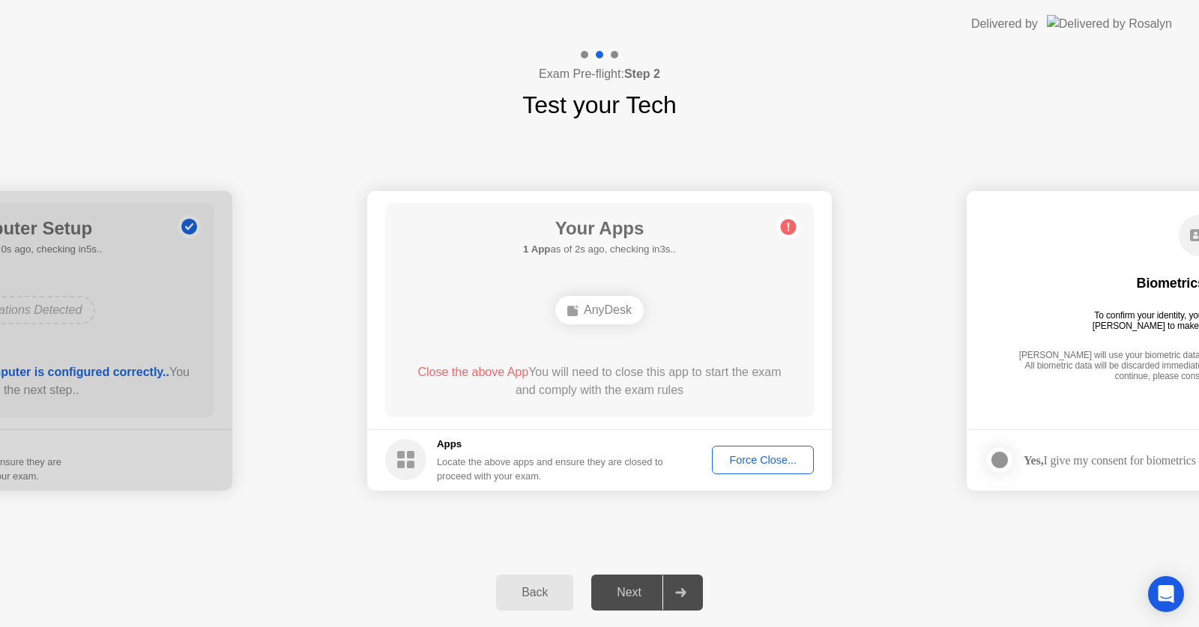
drag, startPoint x: 427, startPoint y: 452, endPoint x: 422, endPoint y: 459, distance: 9.1
click at [427, 453] on div "Apps Locate the above apps and ensure they are closed to proceed with your exam." at bounding box center [524, 460] width 279 height 46
click at [389, 468] on circle at bounding box center [405, 459] width 41 height 41
click at [395, 468] on circle at bounding box center [405, 459] width 41 height 41
drag, startPoint x: 417, startPoint y: 464, endPoint x: 713, endPoint y: 458, distance: 296.1
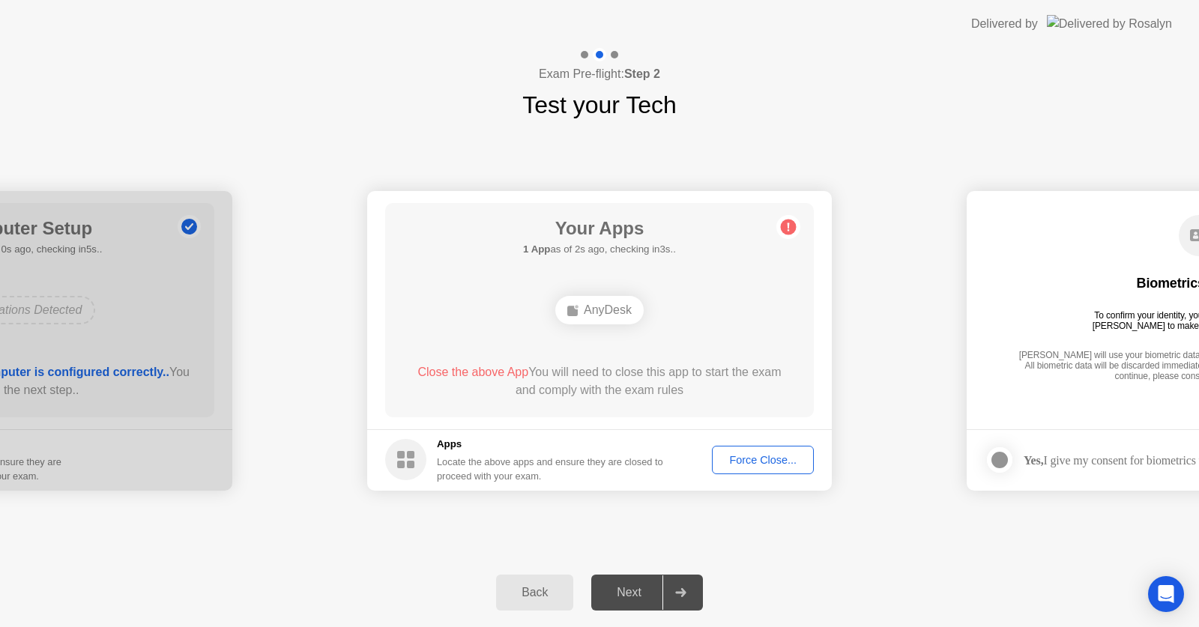
click at [448, 458] on div "Apps Locate the above apps and ensure they are closed to proceed with your exam." at bounding box center [524, 460] width 279 height 46
drag, startPoint x: 1178, startPoint y: 376, endPoint x: 1121, endPoint y: 373, distance: 57.0
click at [1175, 376] on div "[PERSON_NAME] will use your biometric data to compare the faces on the provided…" at bounding box center [1199, 367] width 369 height 34
click at [1120, 372] on div "[PERSON_NAME] will use your biometric data to compare the faces on the provided…" at bounding box center [1199, 367] width 369 height 34
click at [557, 586] on div "Back" at bounding box center [535, 592] width 68 height 13
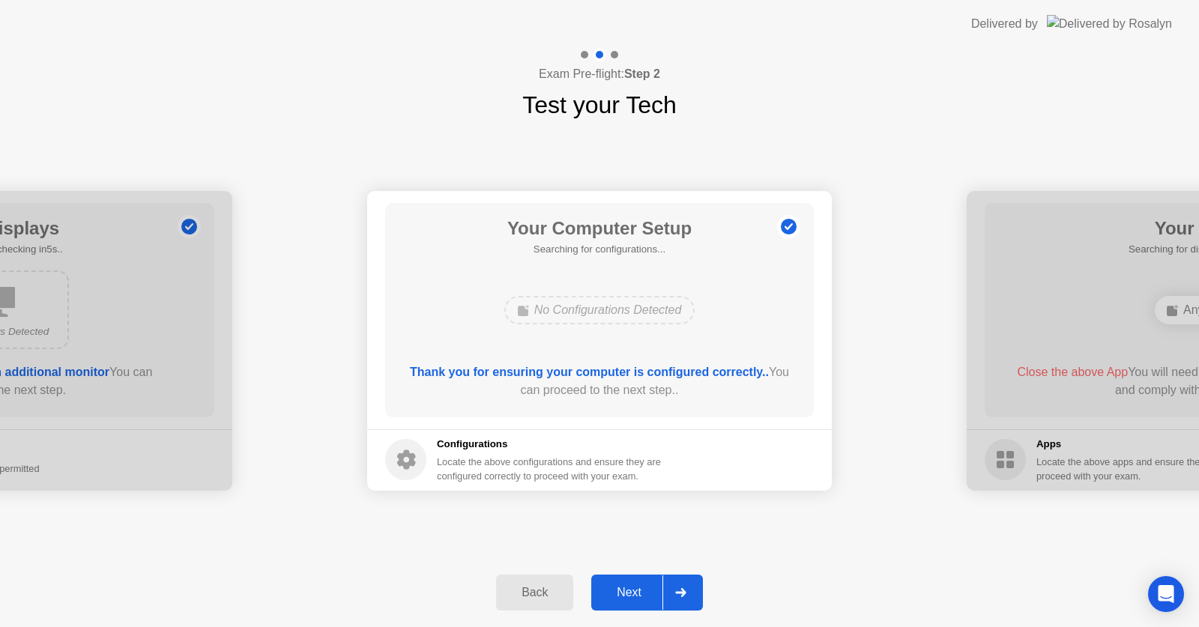
click at [552, 586] on div "Back" at bounding box center [535, 592] width 68 height 13
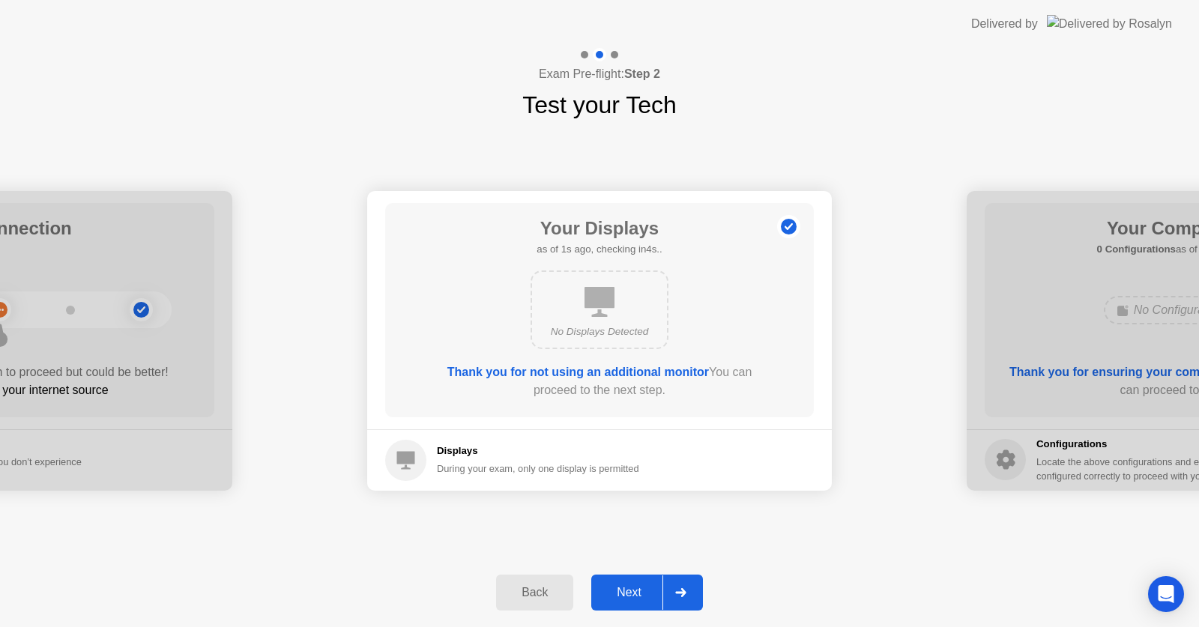
click at [604, 328] on div "No Displays Detected" at bounding box center [599, 331] width 111 height 15
click at [465, 449] on h5 "Displays" at bounding box center [538, 451] width 202 height 15
click at [600, 294] on icon at bounding box center [600, 302] width 30 height 30
click at [542, 369] on b "Thank you for not using an additional monitor" at bounding box center [578, 372] width 262 height 13
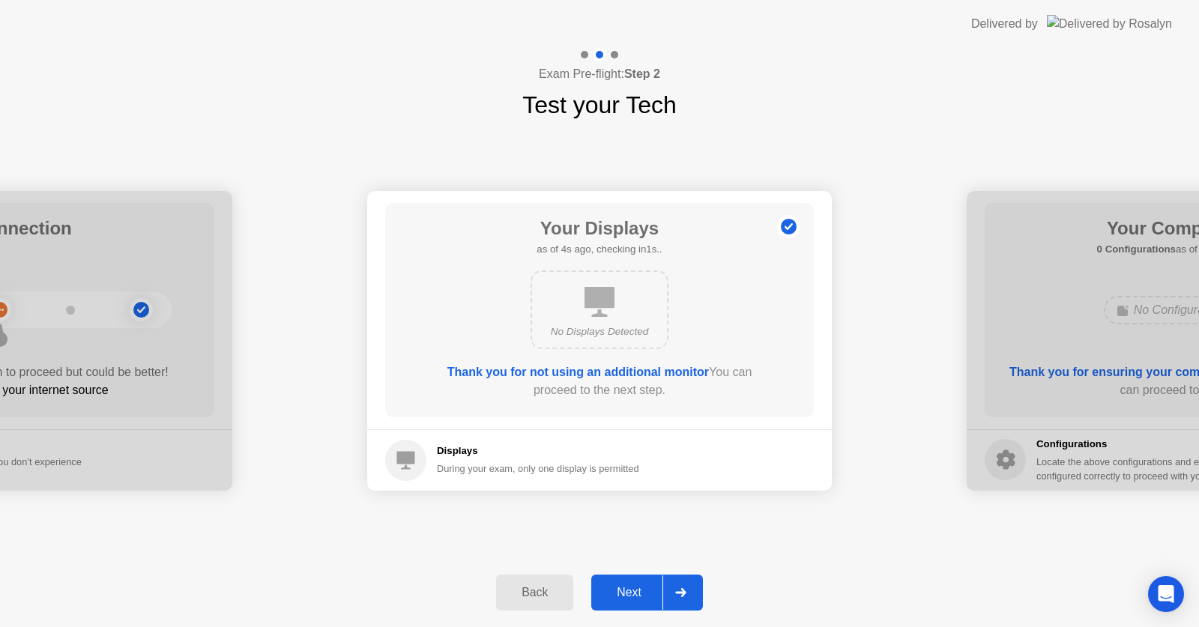
click at [542, 369] on b "Thank you for not using an additional monitor" at bounding box center [578, 372] width 262 height 13
click at [636, 597] on div "Next" at bounding box center [629, 592] width 67 height 13
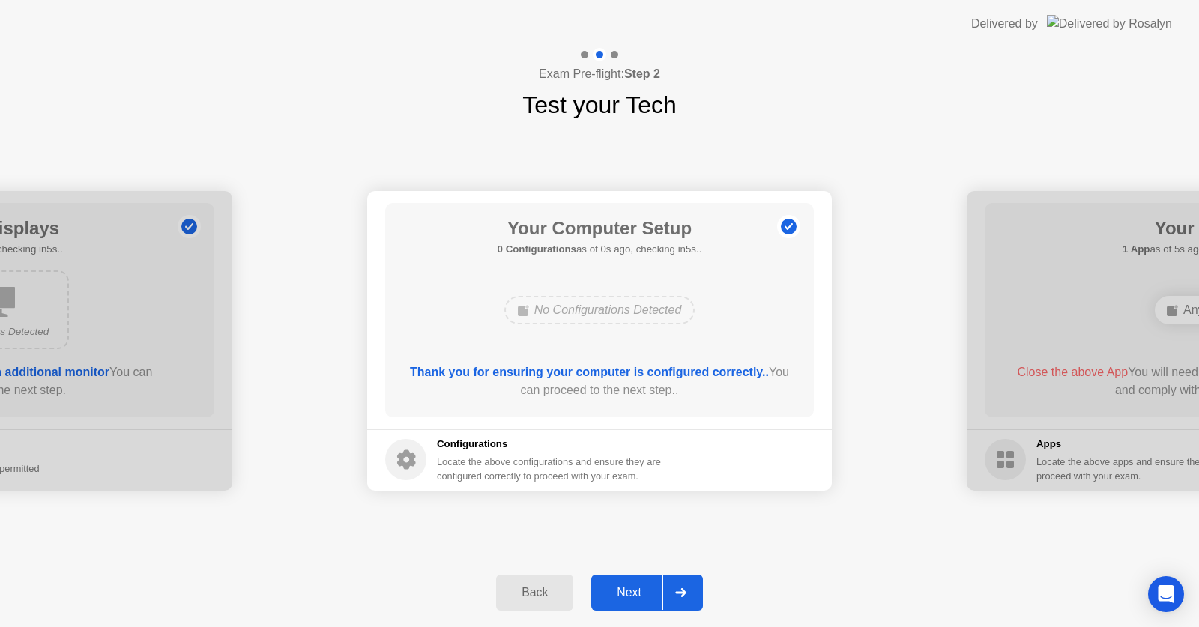
click at [606, 312] on div "No Configurations Detected" at bounding box center [599, 310] width 191 height 28
click at [661, 593] on div "Next" at bounding box center [629, 592] width 67 height 13
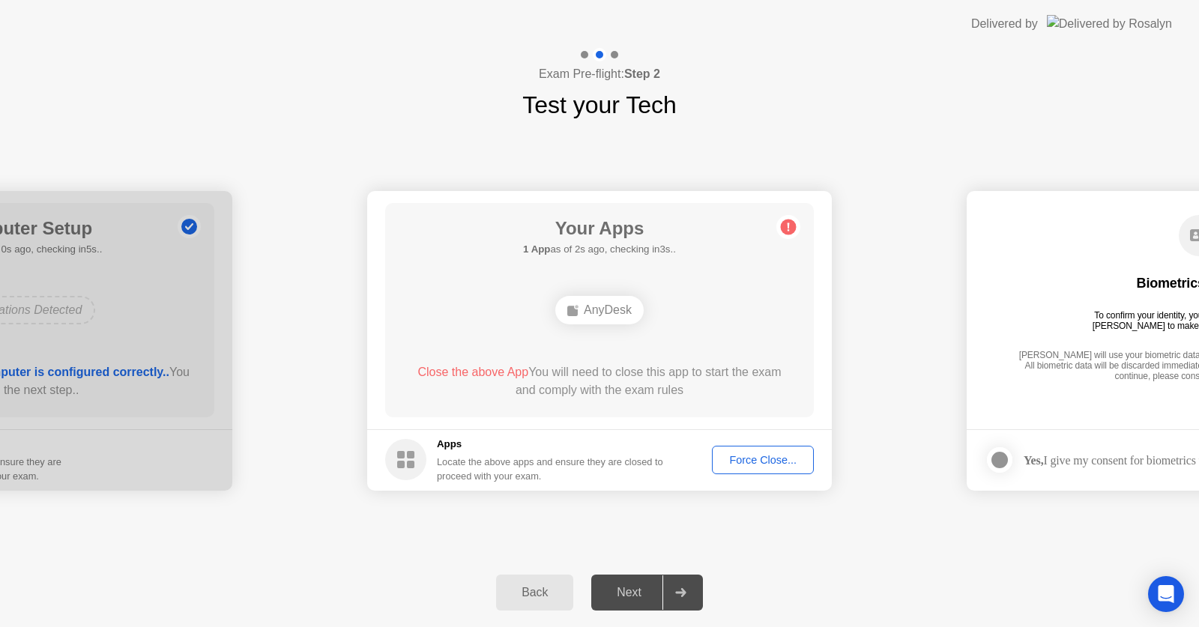
click at [789, 229] on icon at bounding box center [789, 227] width 2 height 8
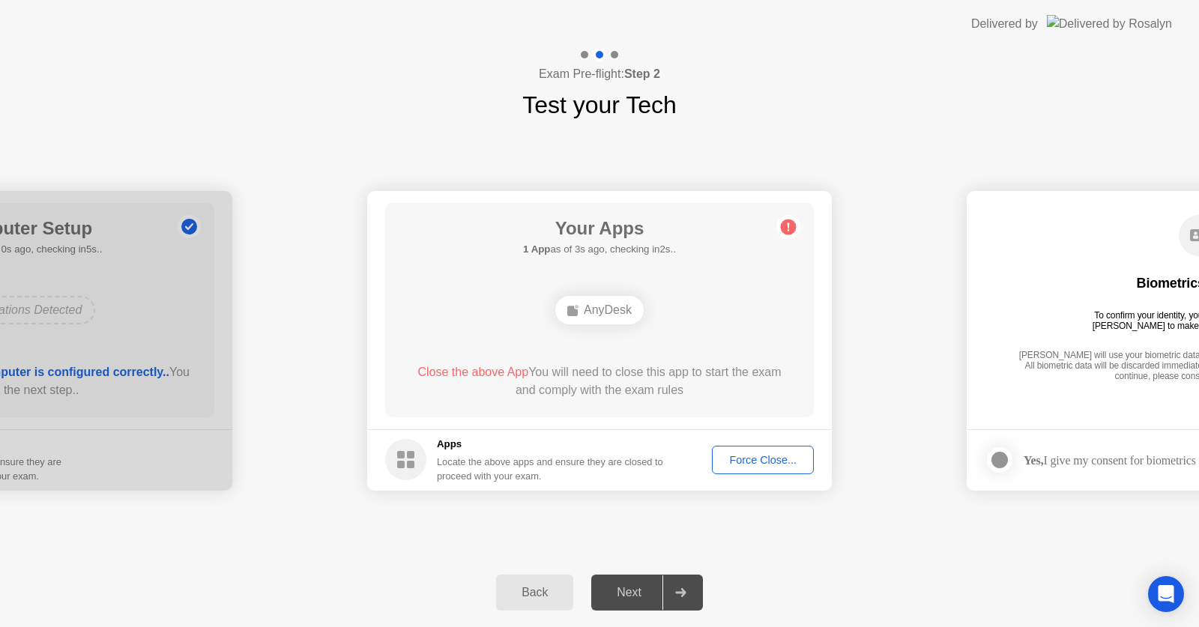
click at [786, 229] on circle at bounding box center [789, 227] width 16 height 16
click at [738, 457] on div "Force Close..." at bounding box center [762, 460] width 91 height 12
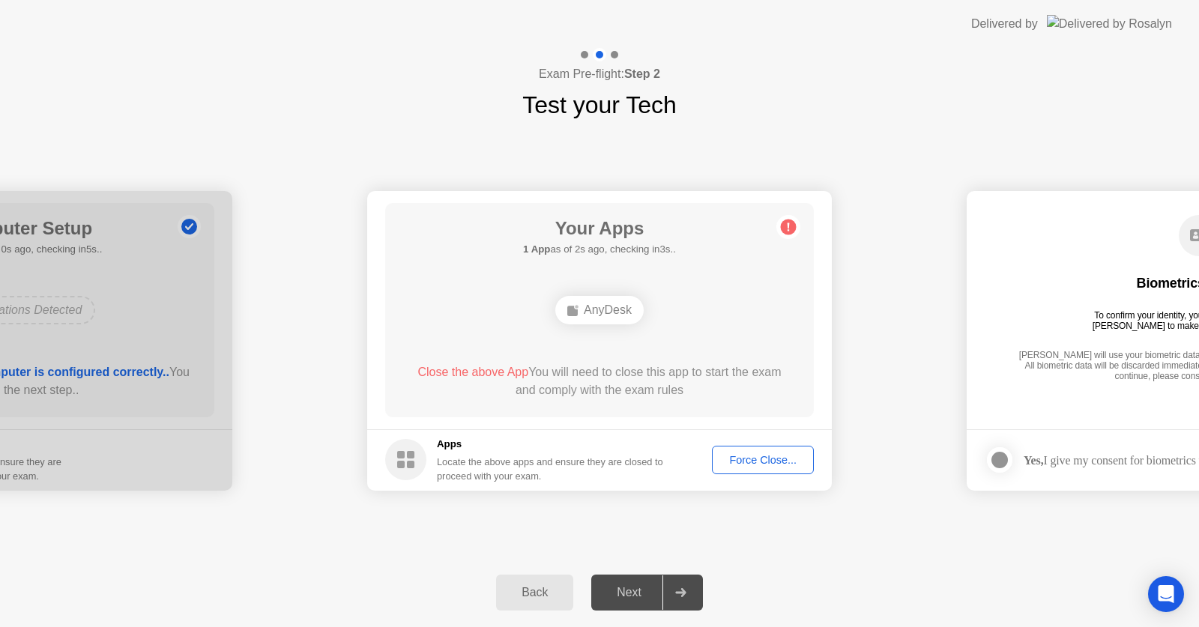
click at [461, 374] on span "Close the above App" at bounding box center [472, 372] width 111 height 13
click at [743, 456] on div "Force Close..." at bounding box center [762, 460] width 91 height 12
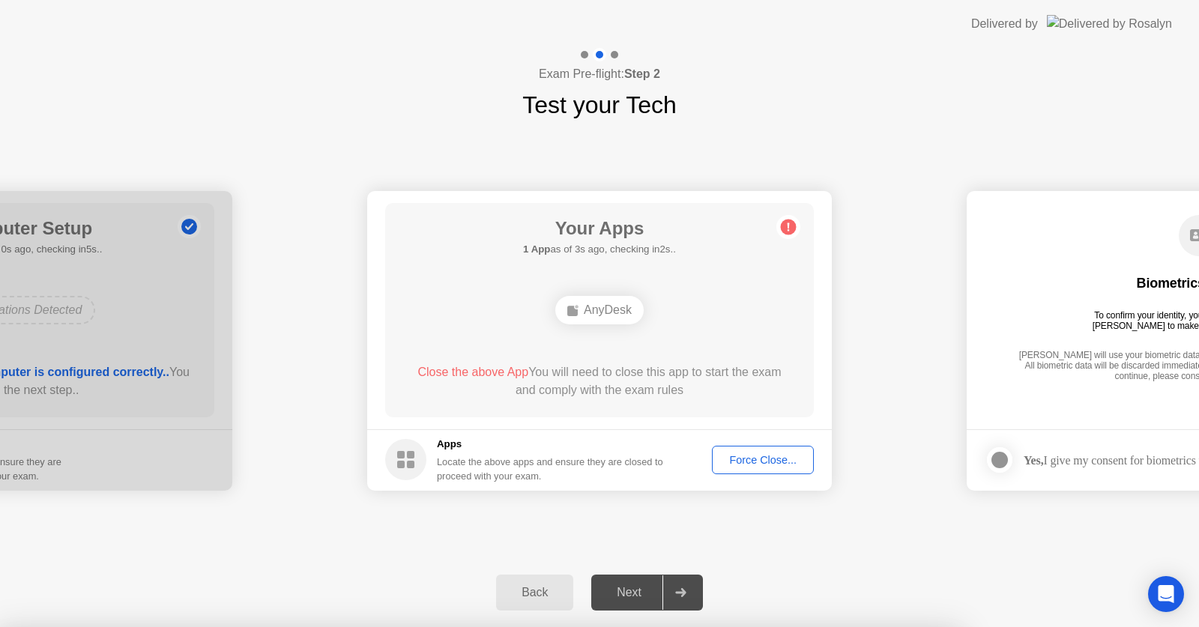
click at [741, 627] on div at bounding box center [599, 627] width 1199 height 0
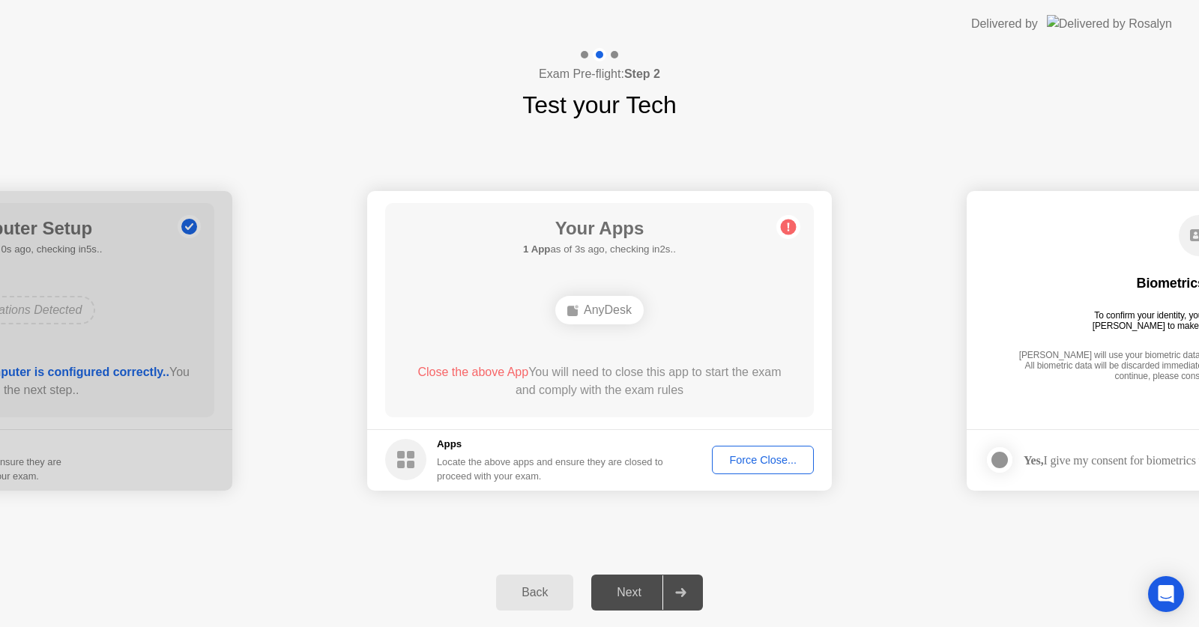
click at [769, 469] on button "Force Close..." at bounding box center [763, 460] width 102 height 28
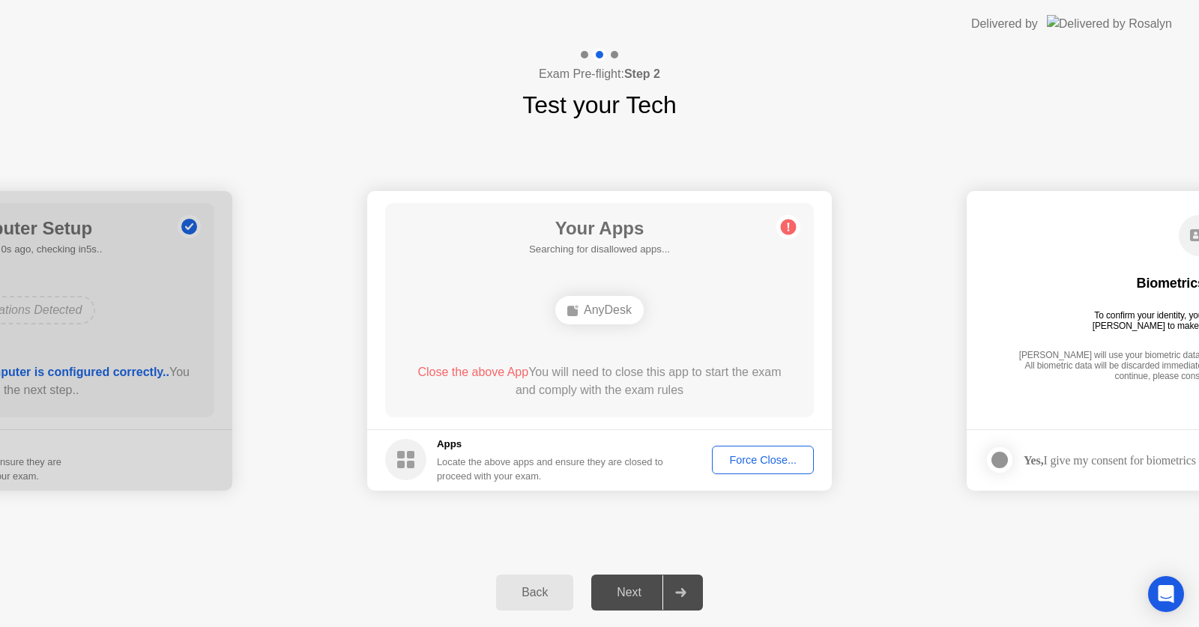
click at [600, 306] on div "AnyDesk" at bounding box center [599, 310] width 88 height 28
click at [598, 306] on div "AnyDesk" at bounding box center [599, 310] width 88 height 28
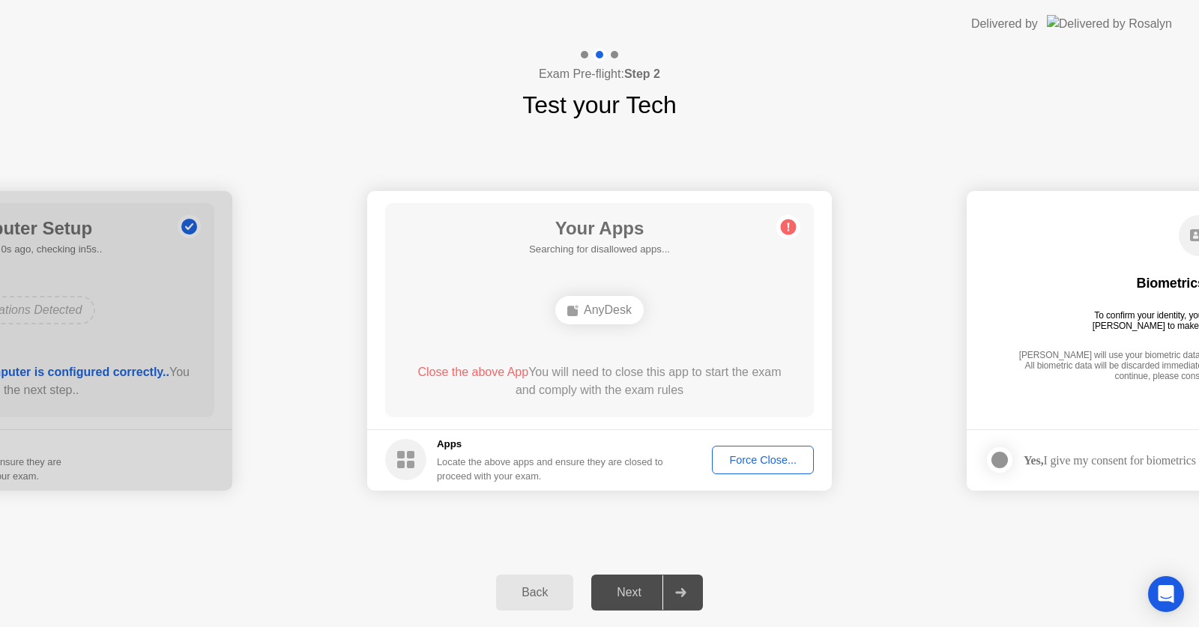
click at [746, 465] on div "Force Close..." at bounding box center [762, 460] width 91 height 12
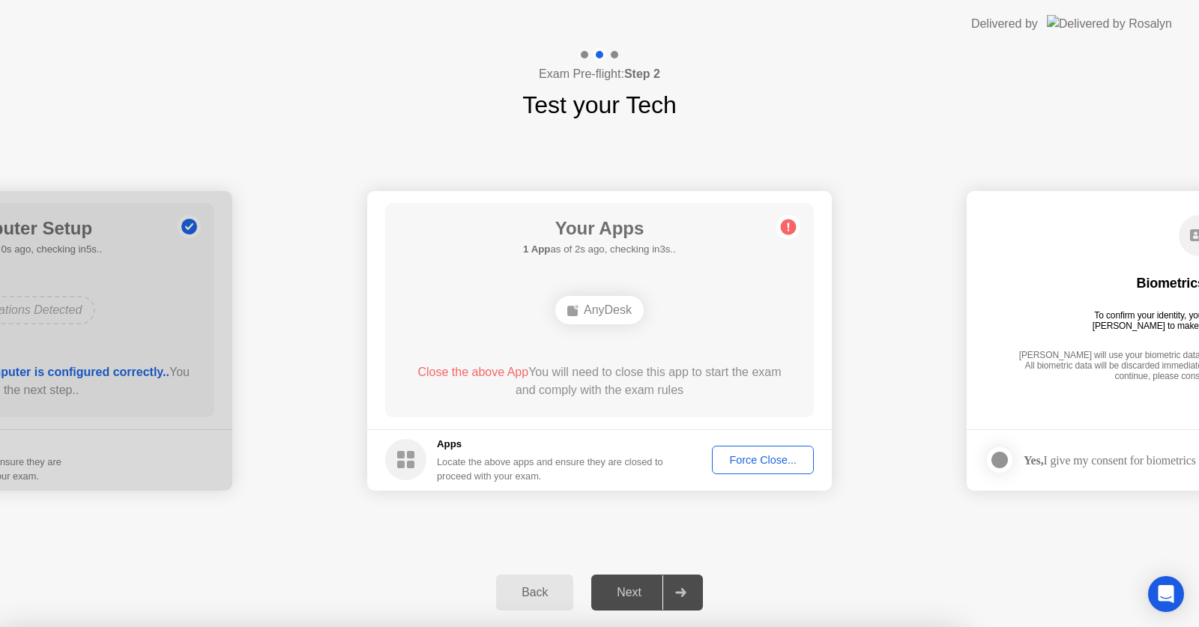
click at [783, 627] on div at bounding box center [599, 627] width 1199 height 0
click at [1164, 594] on icon "Open Intercom Messenger" at bounding box center [1165, 594] width 17 height 19
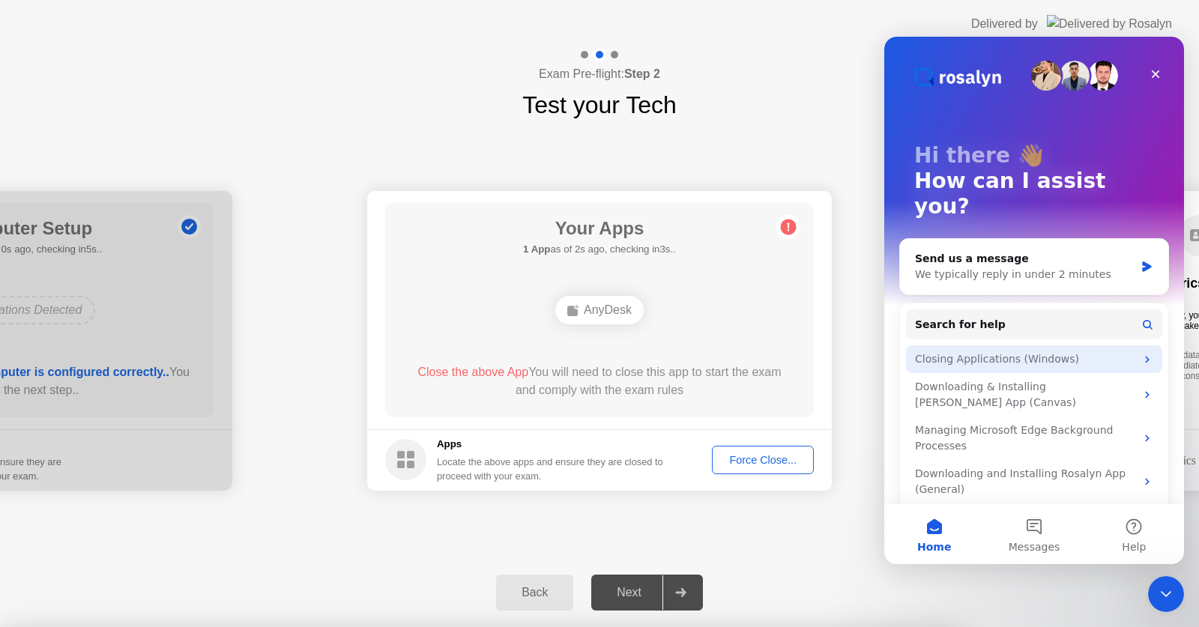
click at [1120, 351] on div "Closing Applications (Windows)" at bounding box center [1025, 359] width 220 height 16
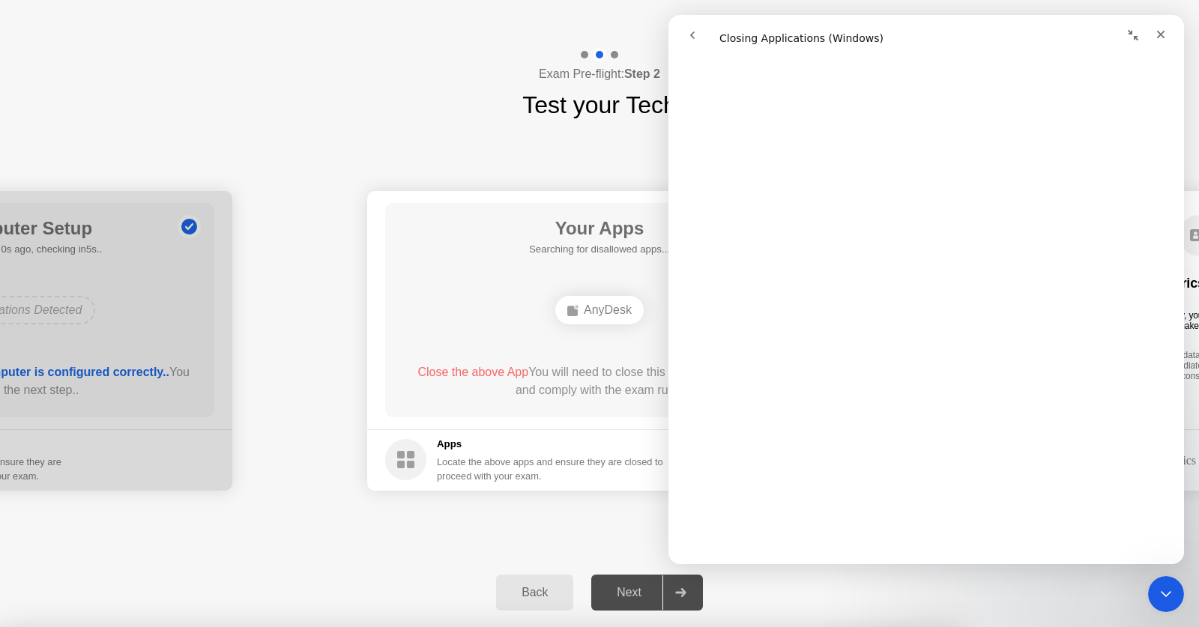
scroll to position [749, 0]
click at [526, 627] on div at bounding box center [599, 627] width 1199 height 0
click at [1165, 34] on icon "Close" at bounding box center [1161, 34] width 12 height 12
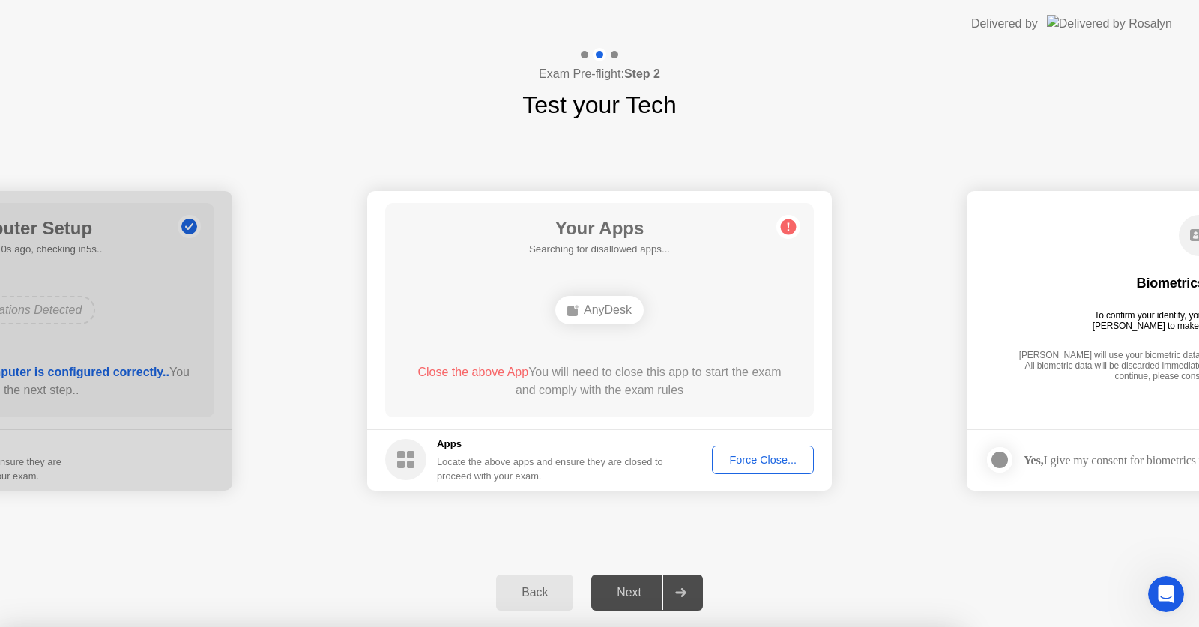
scroll to position [0, 0]
drag, startPoint x: 619, startPoint y: 390, endPoint x: 717, endPoint y: 324, distance: 118.3
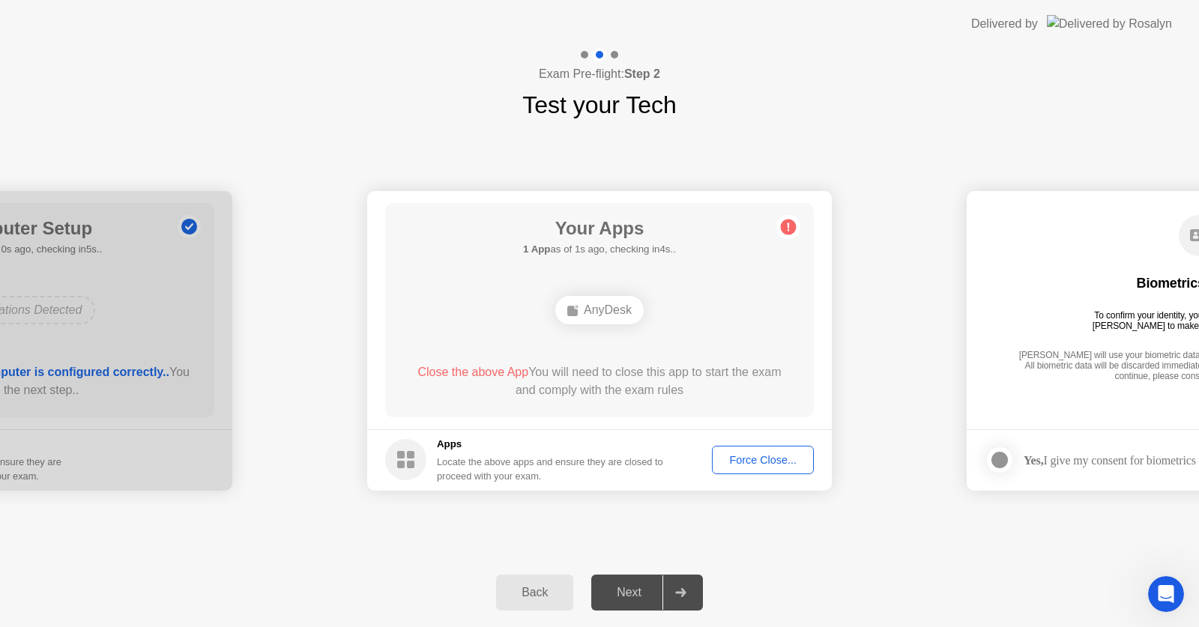
click at [740, 463] on div "Force Close..." at bounding box center [762, 460] width 91 height 12
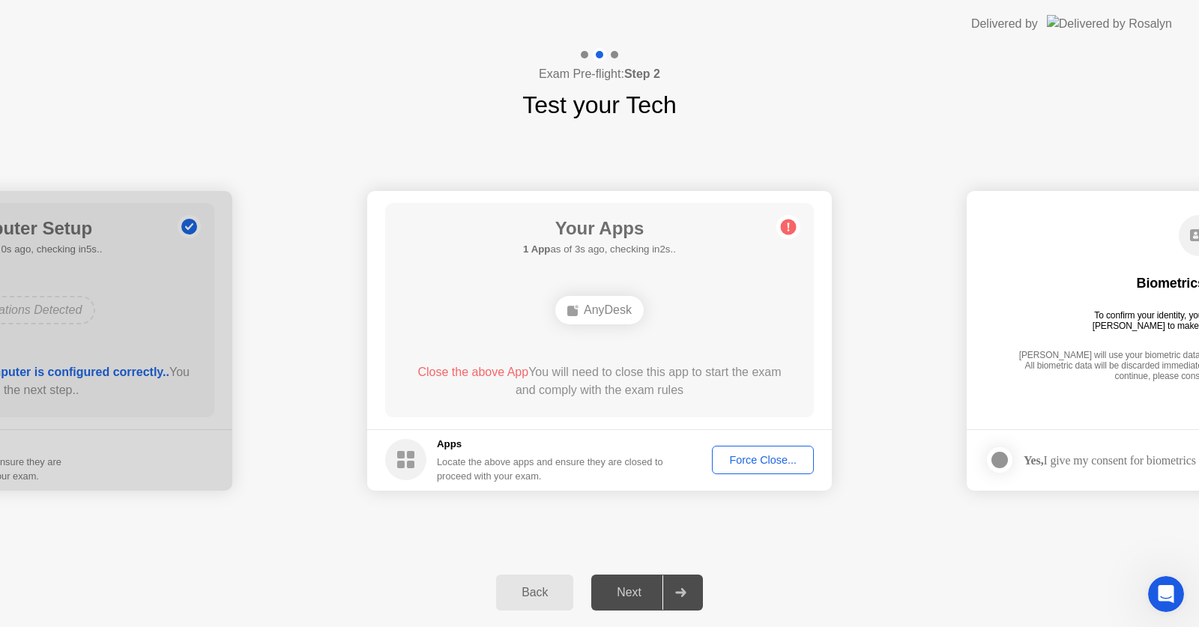
click at [861, 558] on div "**********" at bounding box center [599, 340] width 1199 height 435
click at [779, 462] on div "Force Close..." at bounding box center [762, 460] width 91 height 12
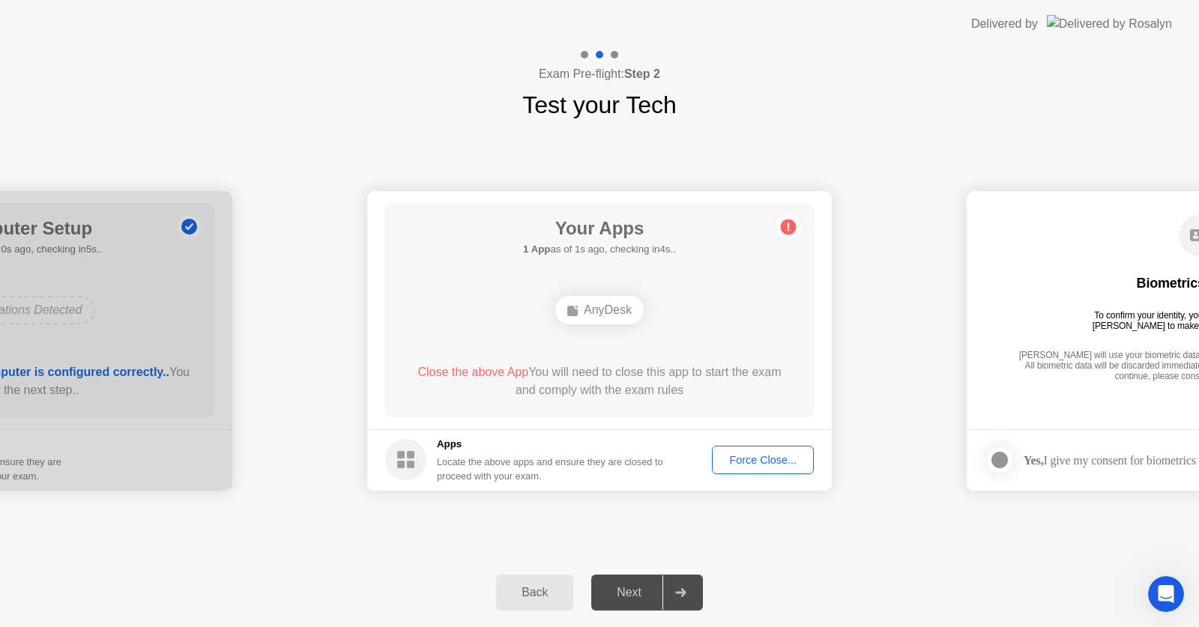
click at [734, 459] on div "Force Close..." at bounding box center [762, 460] width 91 height 12
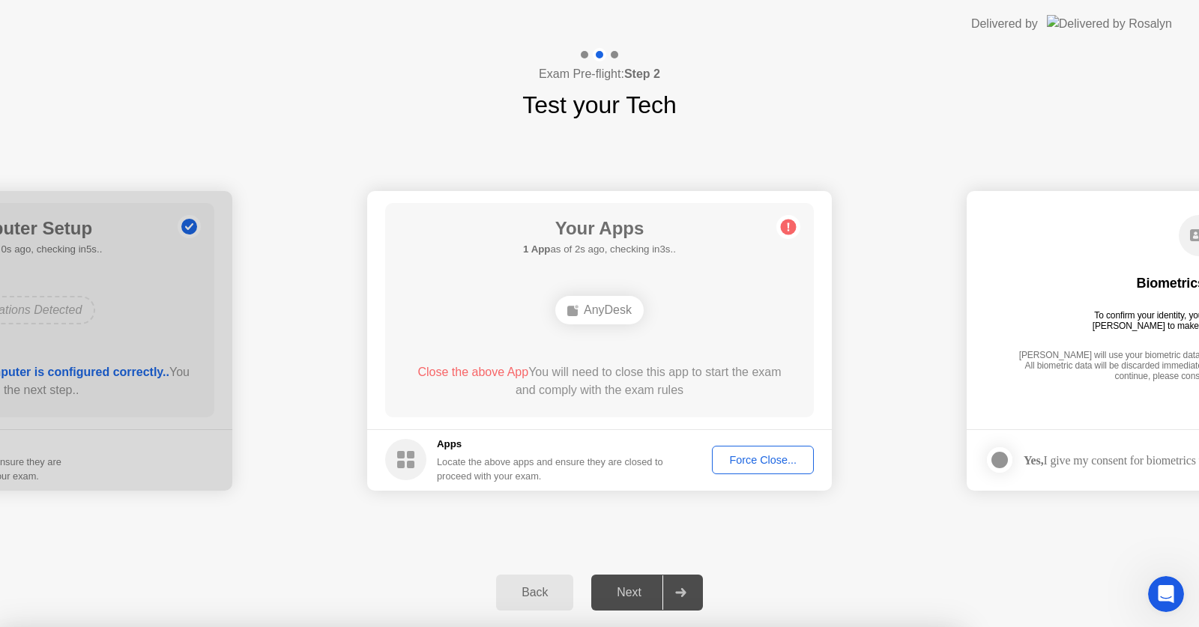
click at [734, 627] on div at bounding box center [599, 627] width 1199 height 0
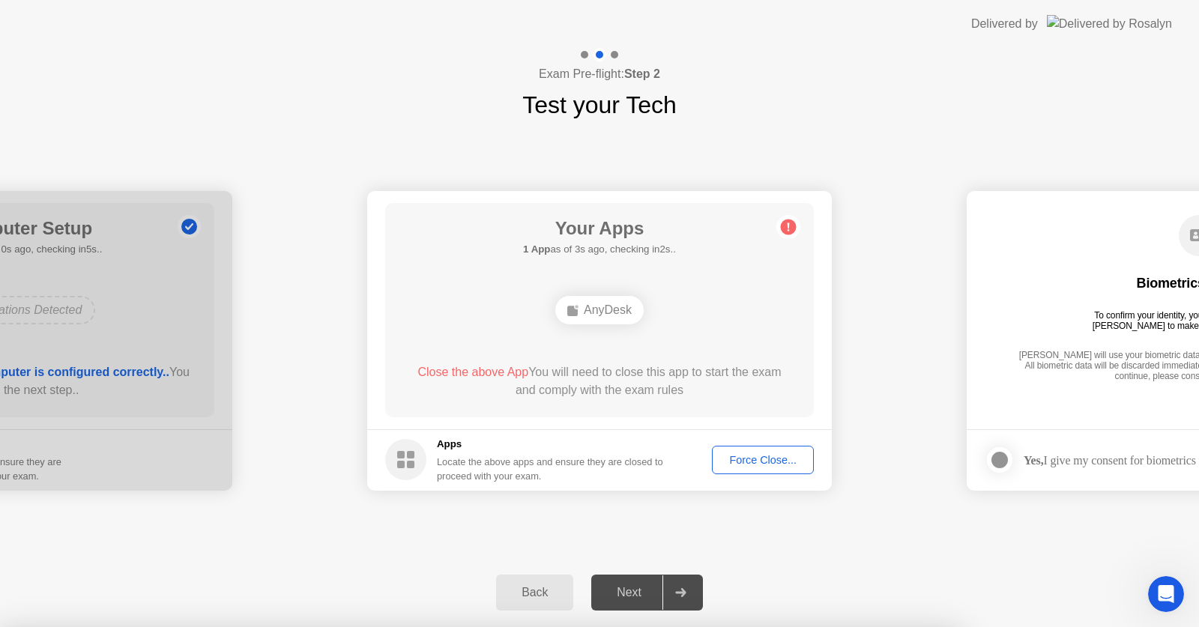
click at [734, 627] on div at bounding box center [599, 627] width 1199 height 0
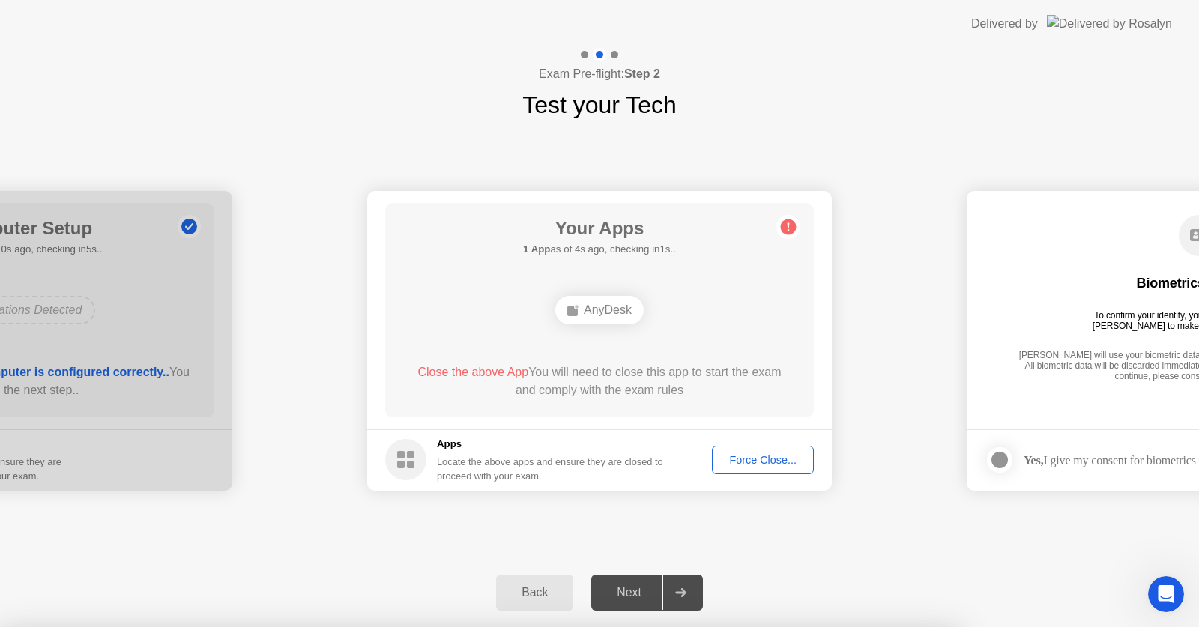
click at [734, 627] on div at bounding box center [599, 627] width 1199 height 0
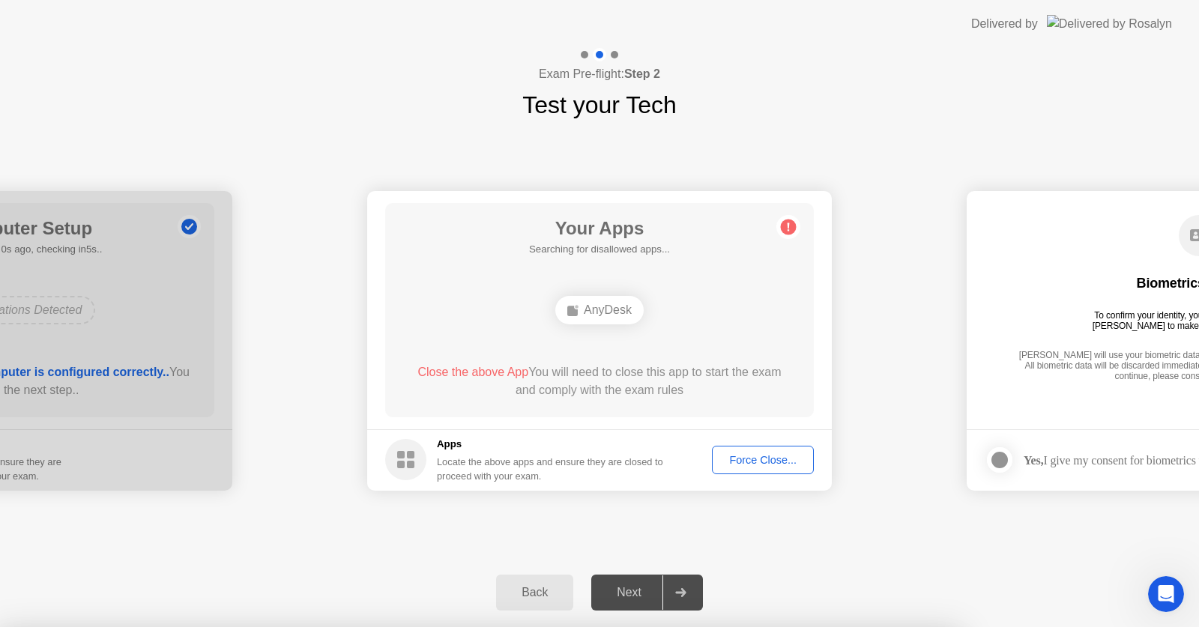
click at [734, 627] on div at bounding box center [599, 627] width 1199 height 0
click at [760, 627] on div at bounding box center [599, 627] width 1199 height 0
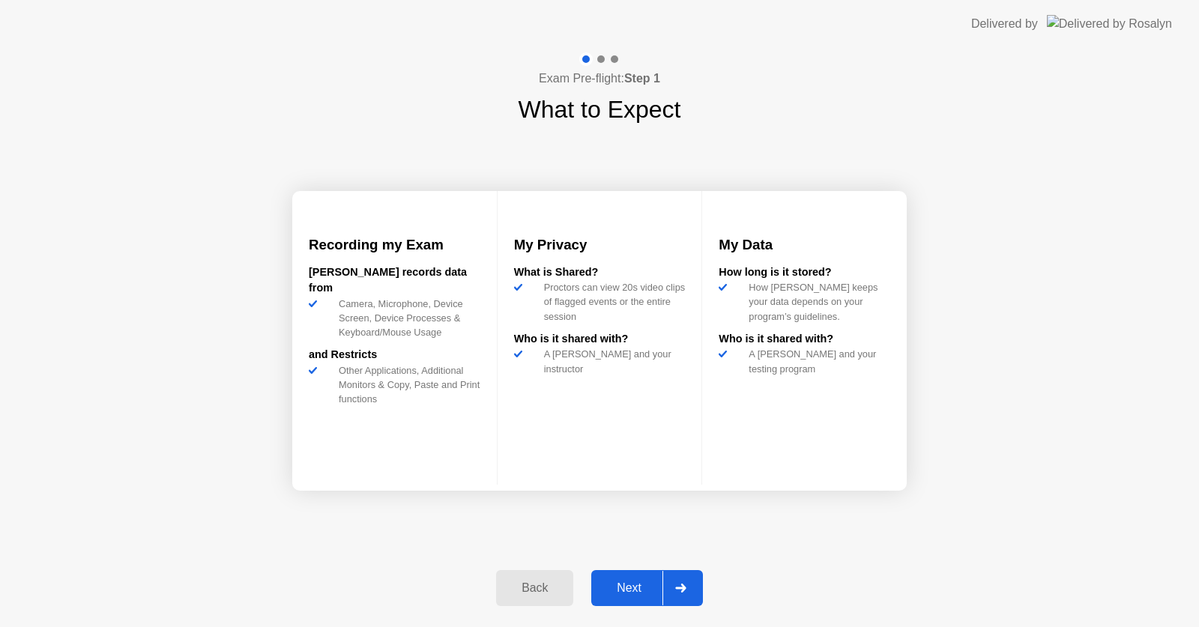
click at [686, 581] on div at bounding box center [680, 588] width 36 height 34
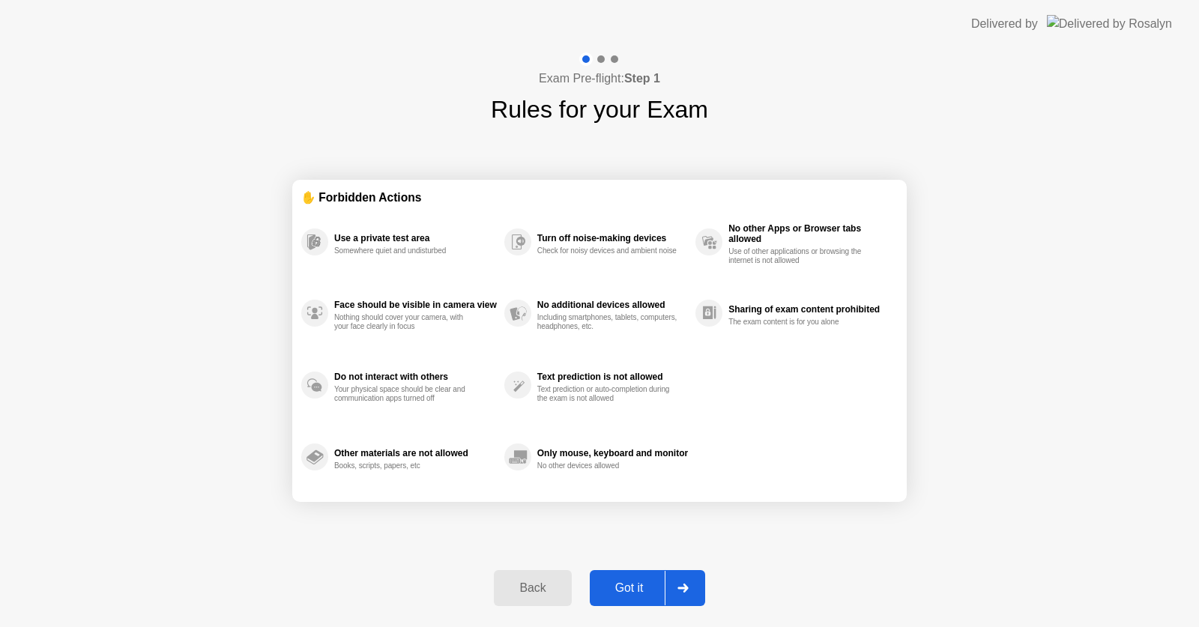
click at [693, 589] on div at bounding box center [683, 588] width 36 height 34
select select "Available cameras"
select select "Available speakers"
select select "Available microphones"
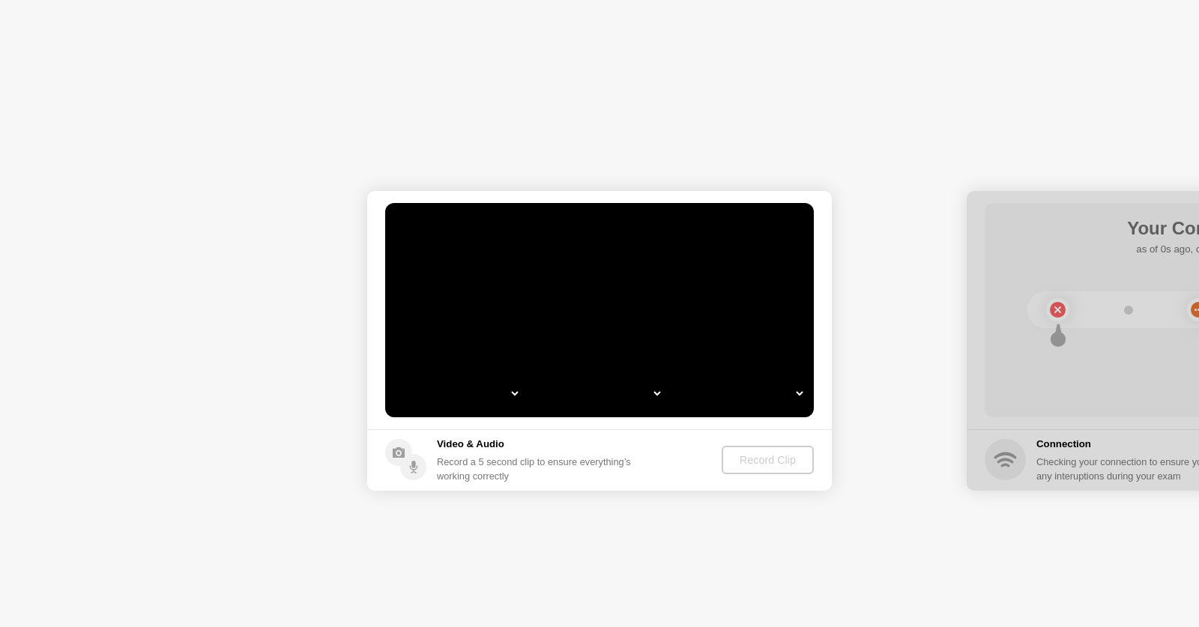
select select "**********"
select select "*******"
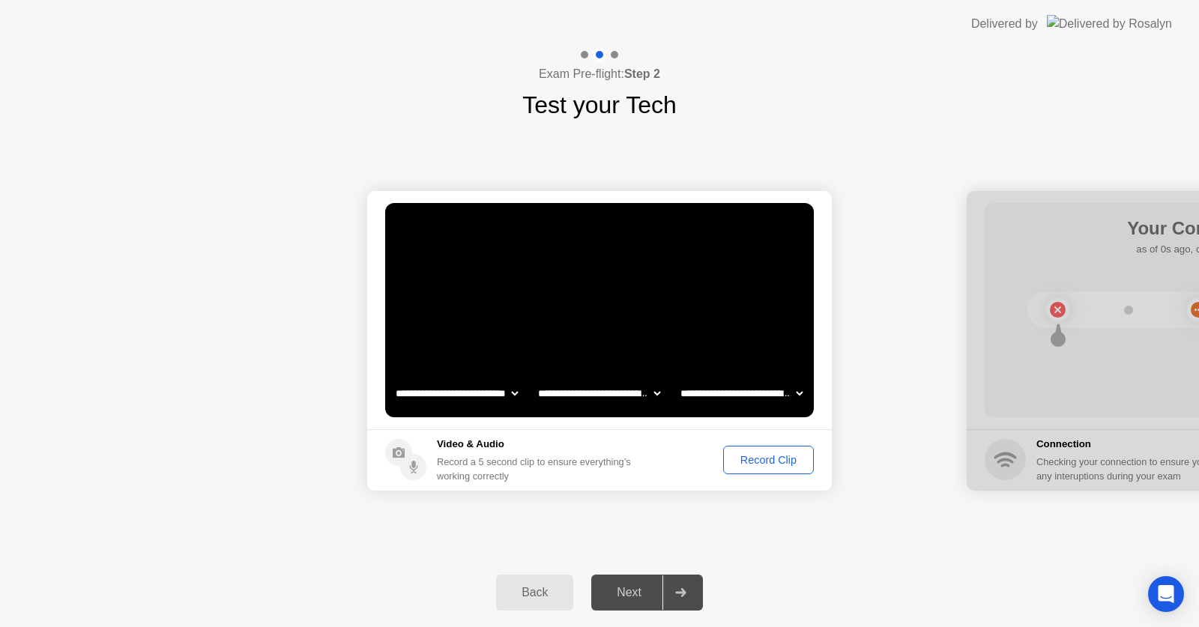
click at [744, 462] on div "Record Clip" at bounding box center [768, 460] width 80 height 12
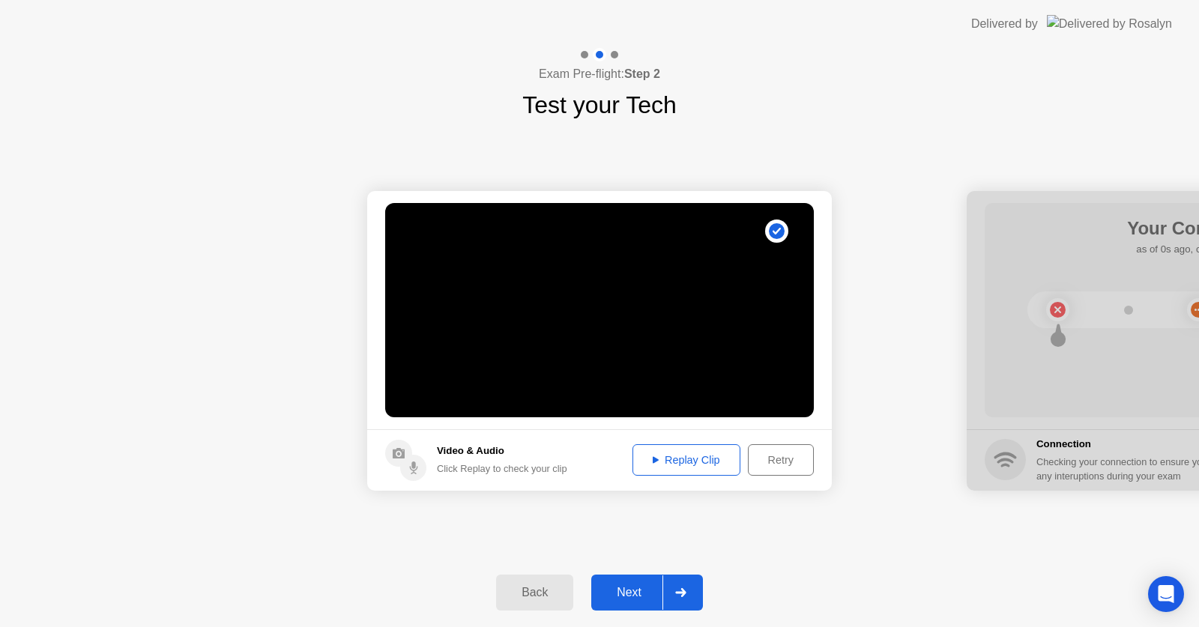
click at [711, 462] on div "Replay Clip" at bounding box center [686, 460] width 97 height 12
